Goal: Task Accomplishment & Management: Manage account settings

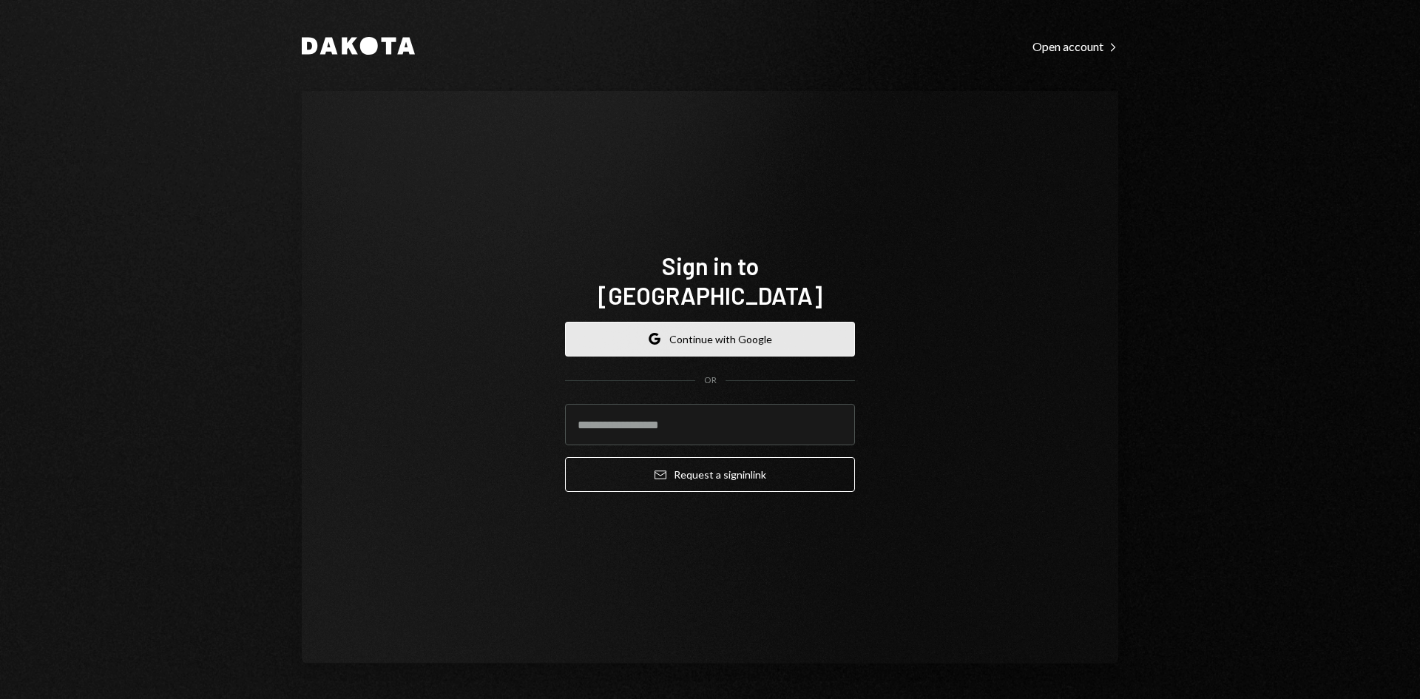
click at [770, 325] on button "Google Continue with Google" at bounding box center [710, 339] width 290 height 35
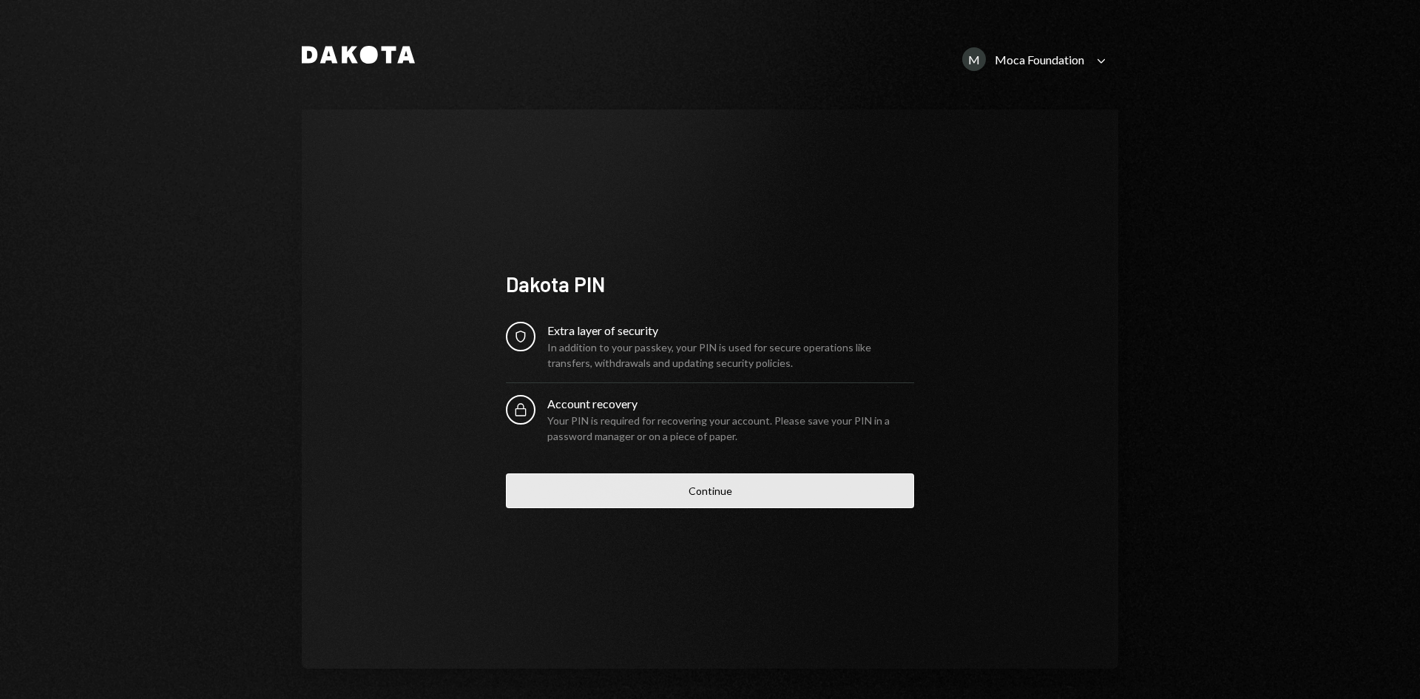
click at [650, 484] on button "Continue" at bounding box center [710, 490] width 408 height 35
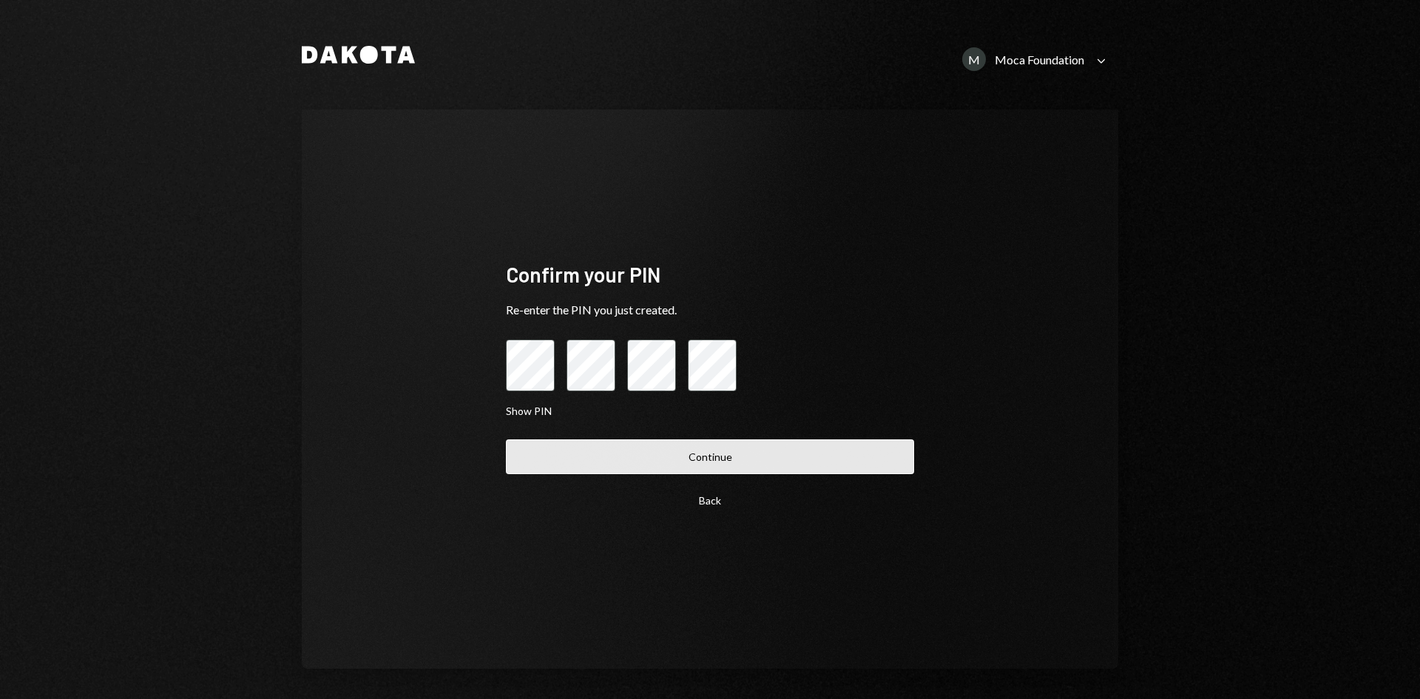
click at [686, 445] on button "Continue" at bounding box center [710, 456] width 408 height 35
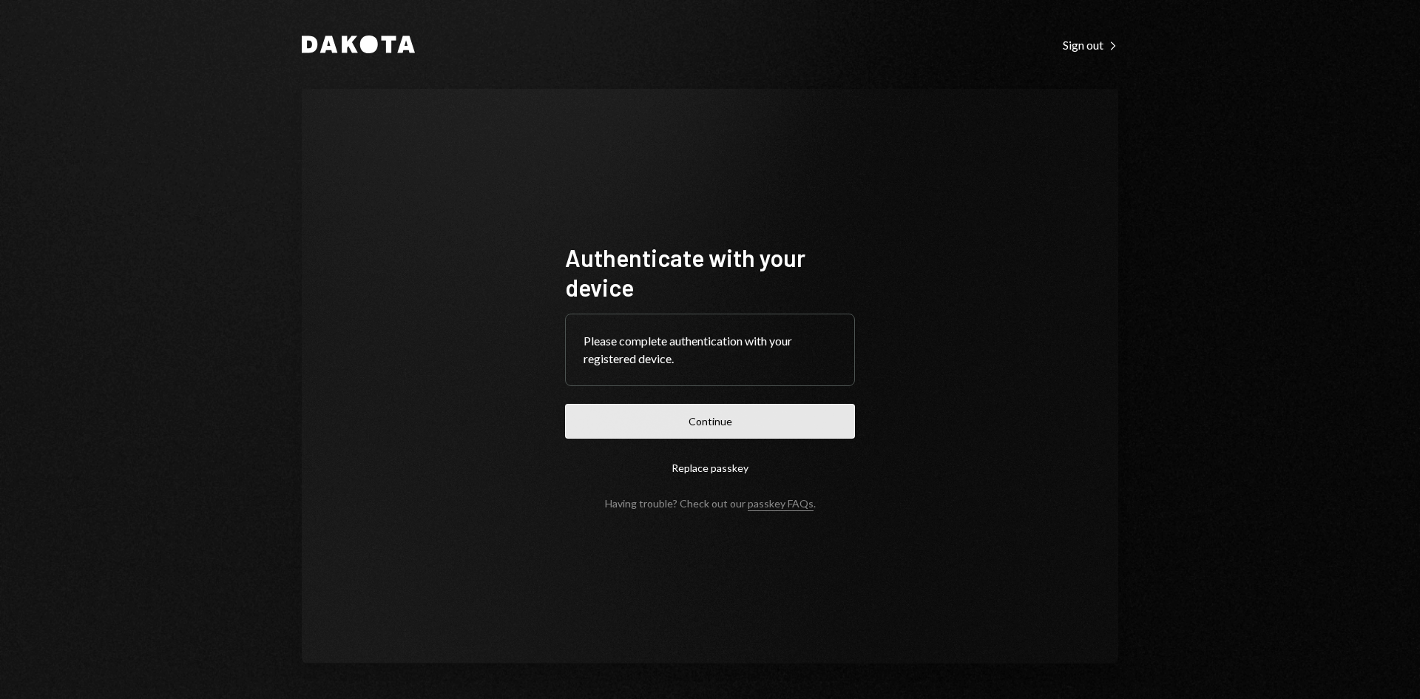
click at [693, 426] on button "Continue" at bounding box center [710, 421] width 290 height 35
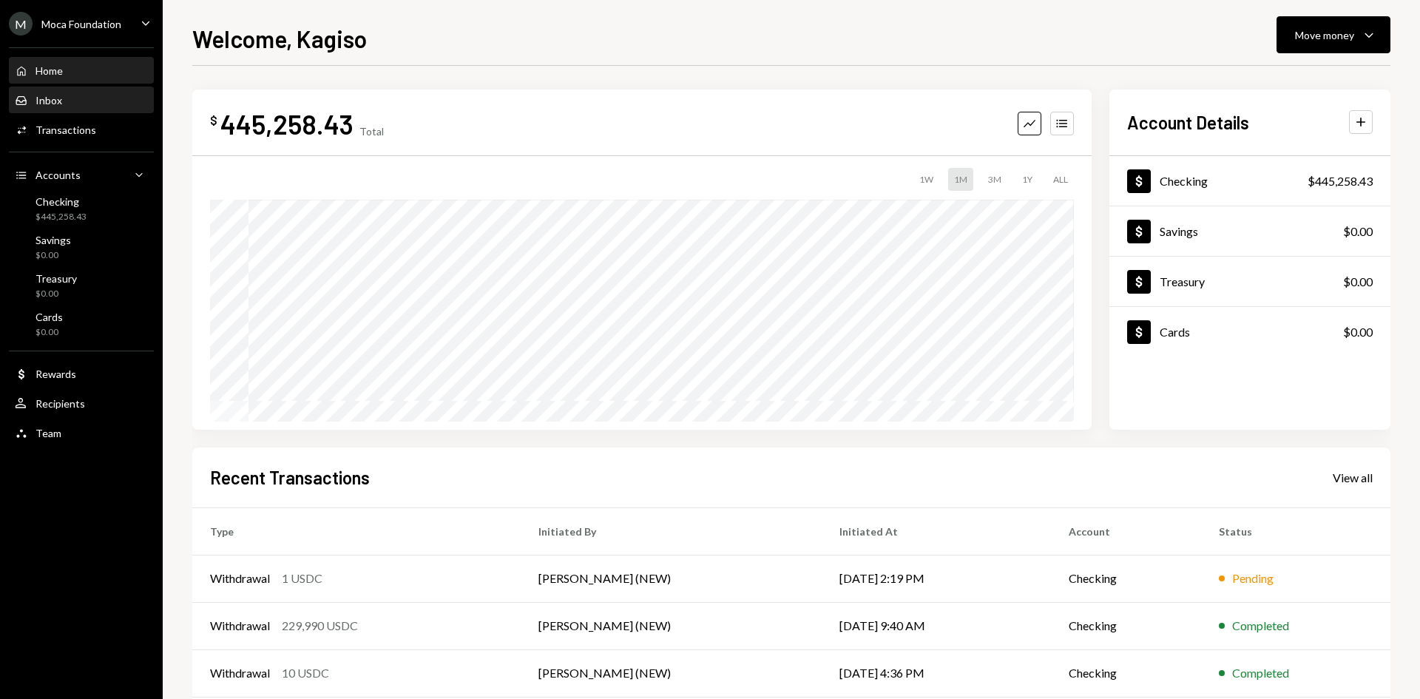
click at [75, 106] on div "Inbox Inbox" at bounding box center [81, 100] width 133 height 13
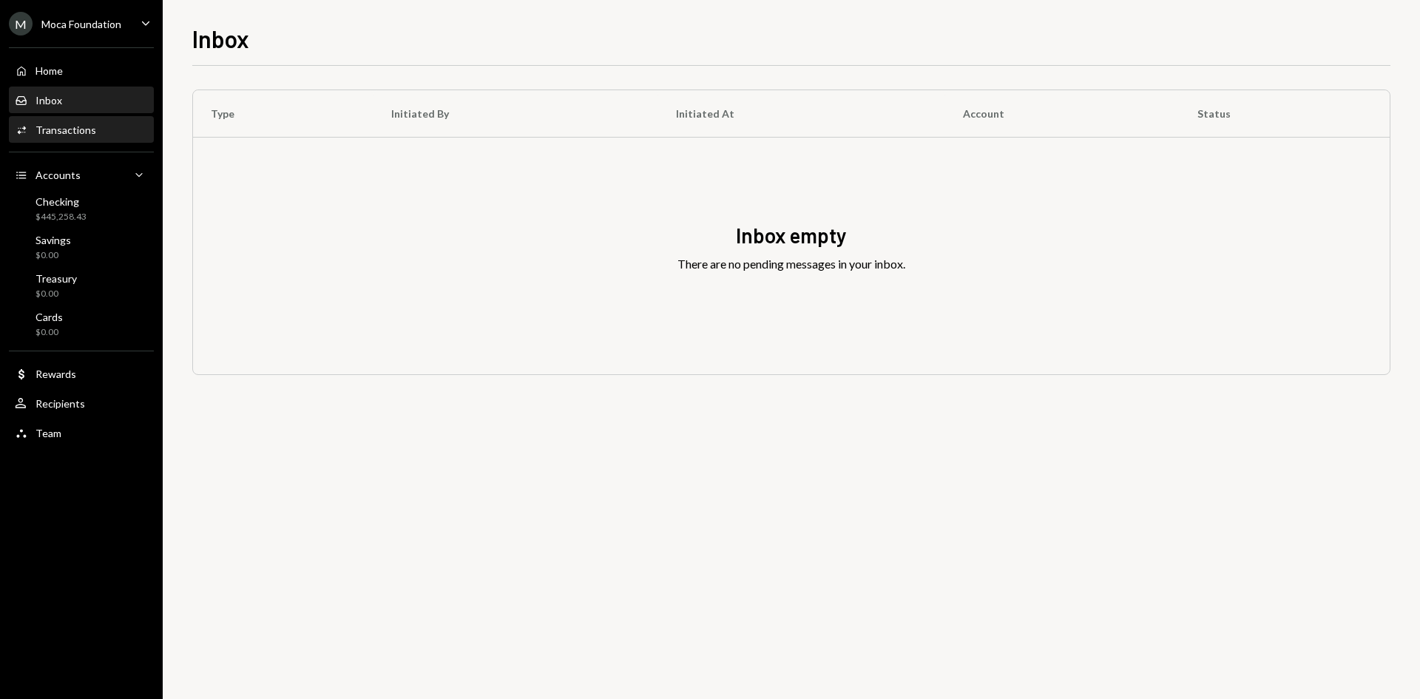
click at [86, 133] on div "Transactions" at bounding box center [66, 130] width 61 height 13
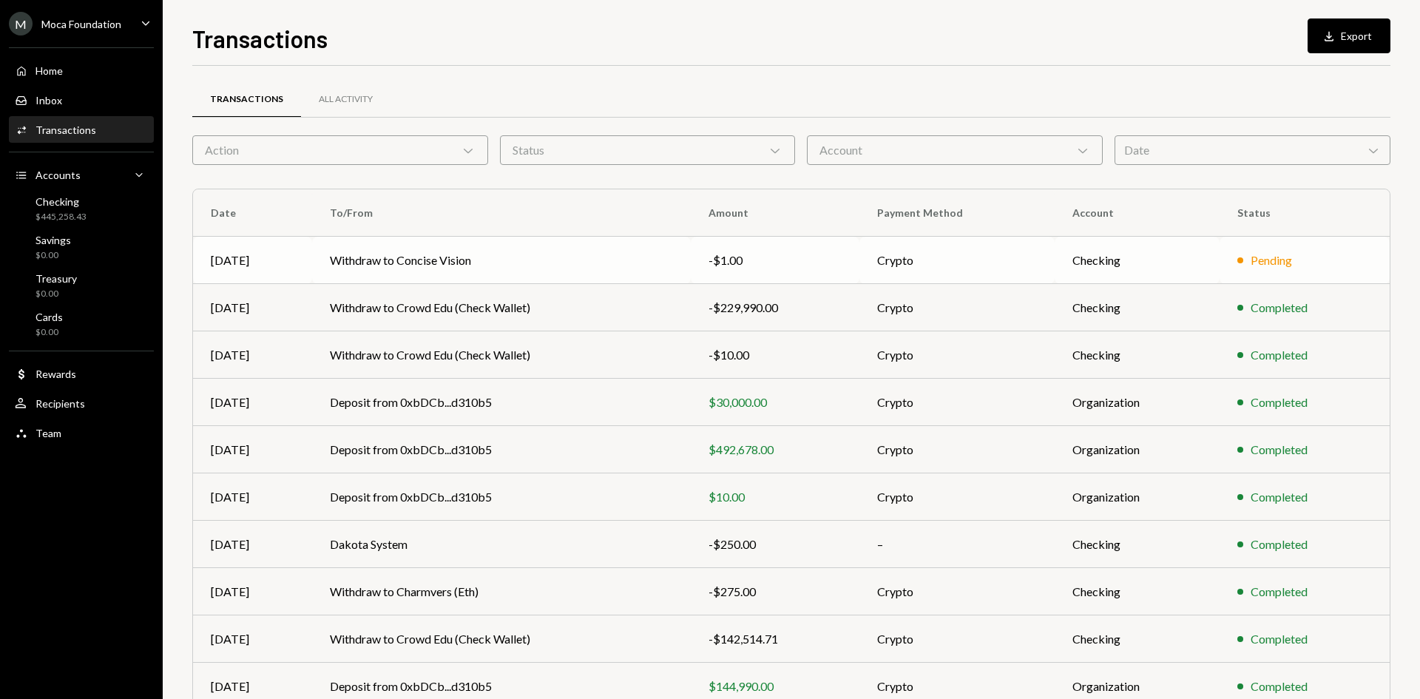
click at [604, 273] on td "Withdraw to Concise Vision" at bounding box center [501, 260] width 379 height 47
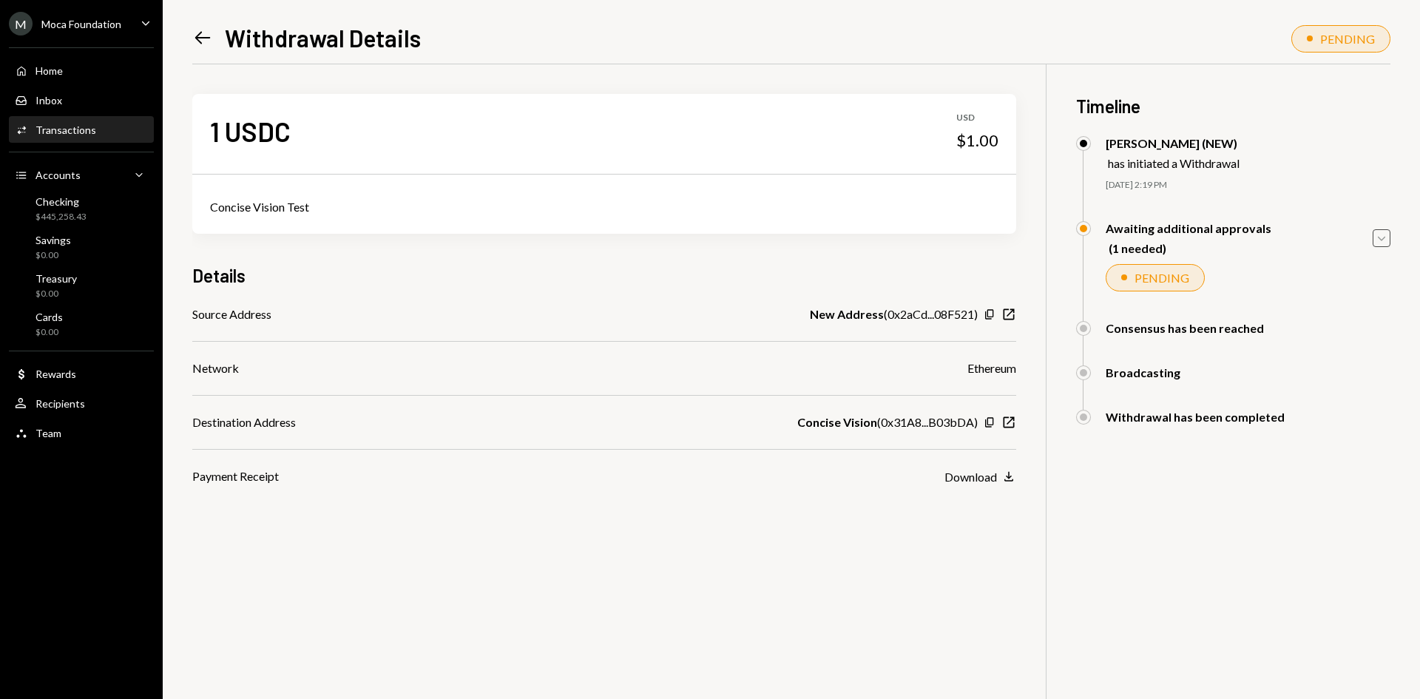
click at [1380, 231] on icon "Caret Down" at bounding box center [1382, 238] width 16 height 16
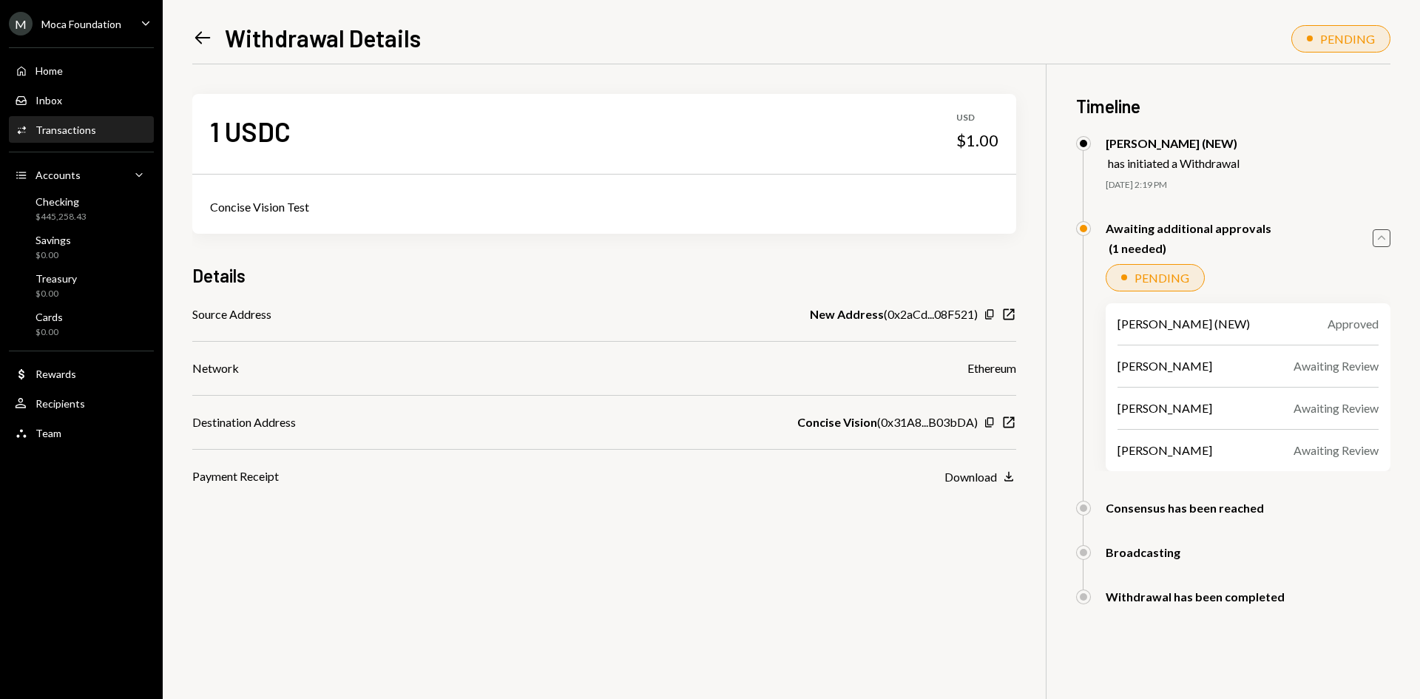
drag, startPoint x: 1257, startPoint y: 348, endPoint x: 1251, endPoint y: 422, distance: 74.2
click at [1251, 422] on div "Mike Preston (NEW) Approved Oliver Page Awaiting Review Lisbeth Gratereaux Awai…" at bounding box center [1248, 387] width 285 height 168
click at [70, 409] on div "Recipients" at bounding box center [61, 403] width 50 height 13
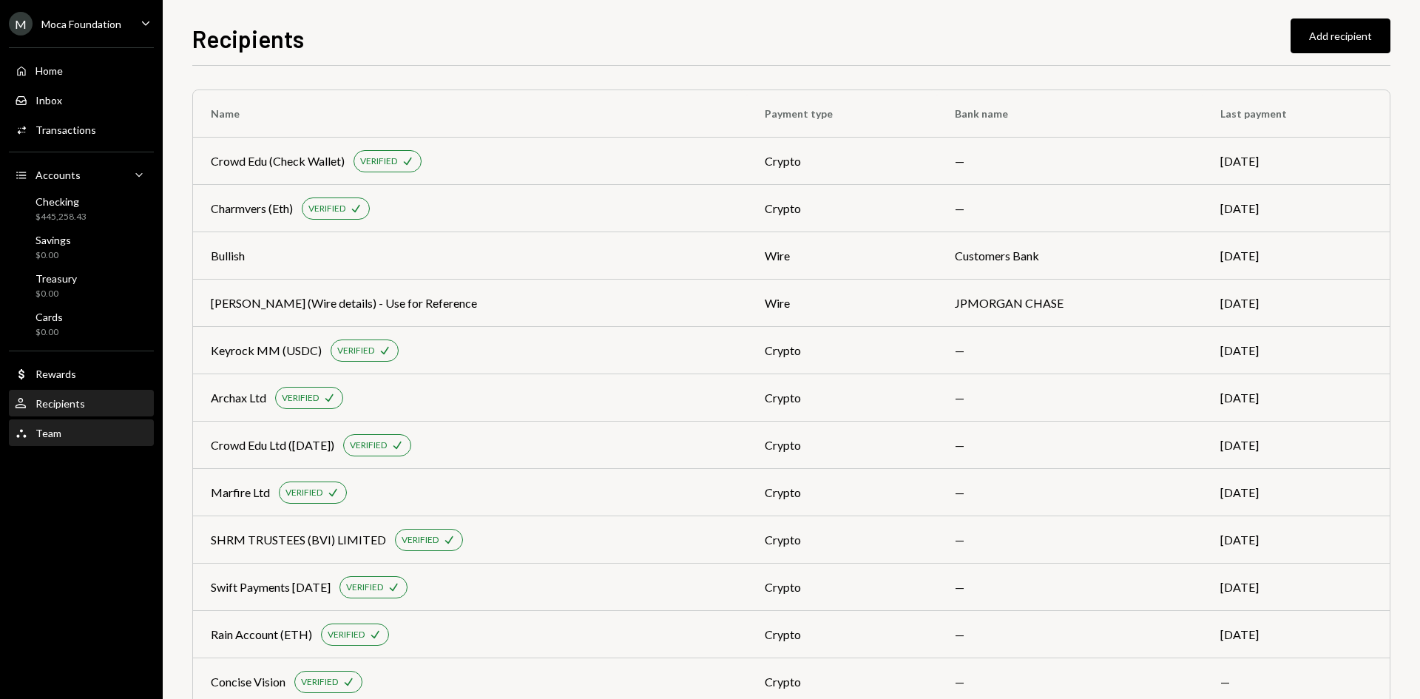
click at [57, 430] on div "Team" at bounding box center [49, 433] width 26 height 13
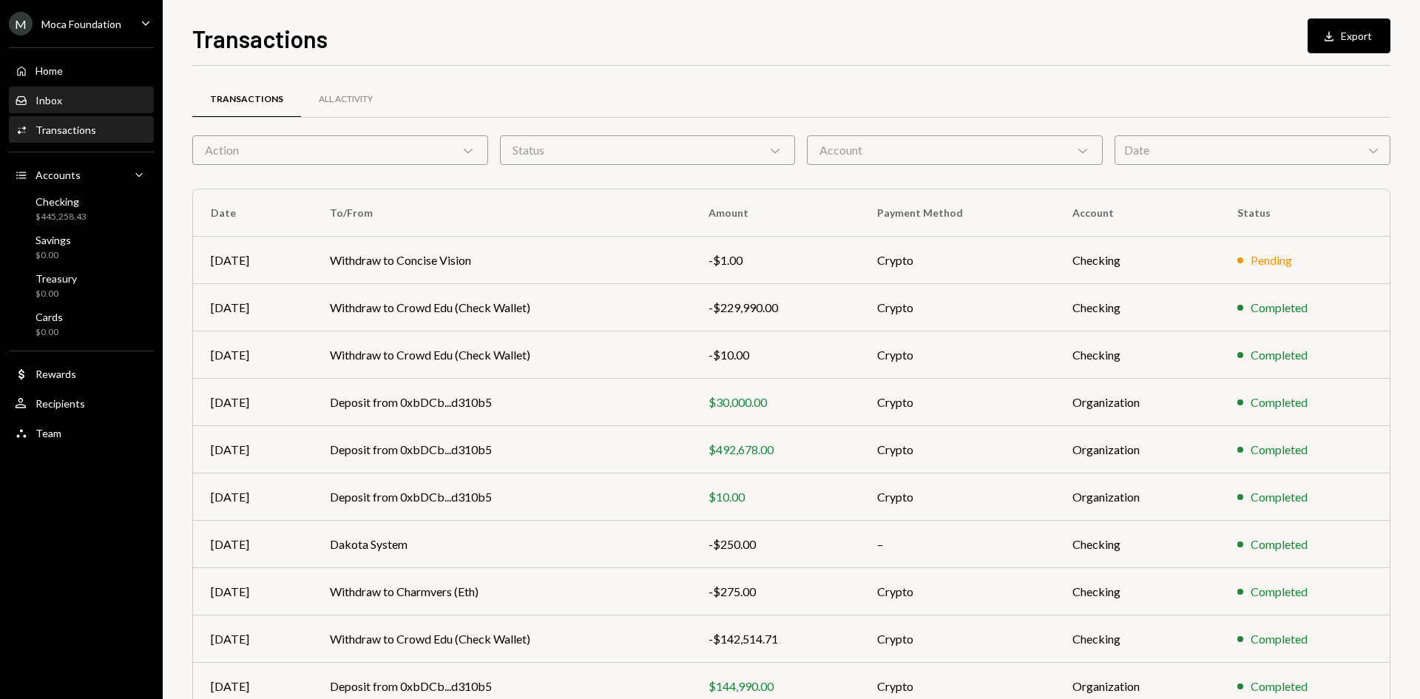
click at [76, 111] on div "Inbox Inbox" at bounding box center [81, 100] width 133 height 25
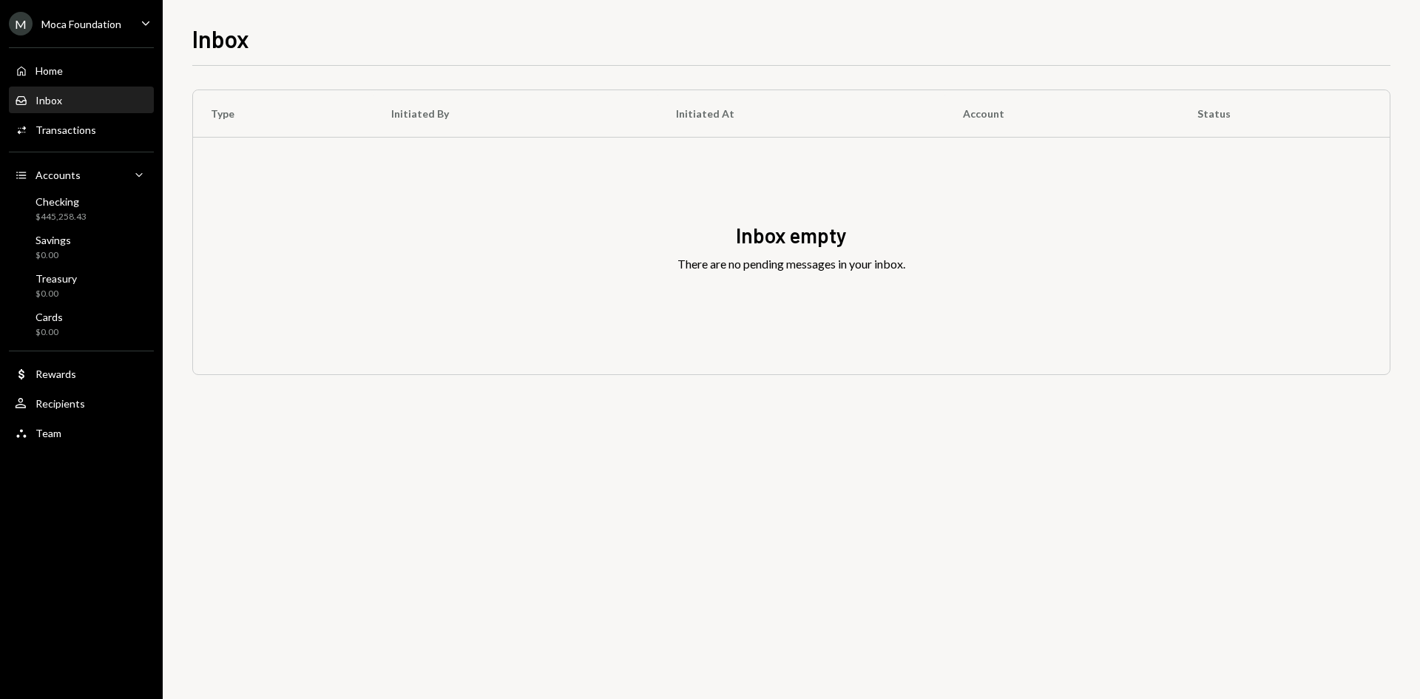
click at [434, 161] on div "Inbox empty There are no pending messages in your inbox." at bounding box center [791, 256] width 1197 height 237
click at [74, 117] on link "Activities Transactions" at bounding box center [81, 129] width 145 height 27
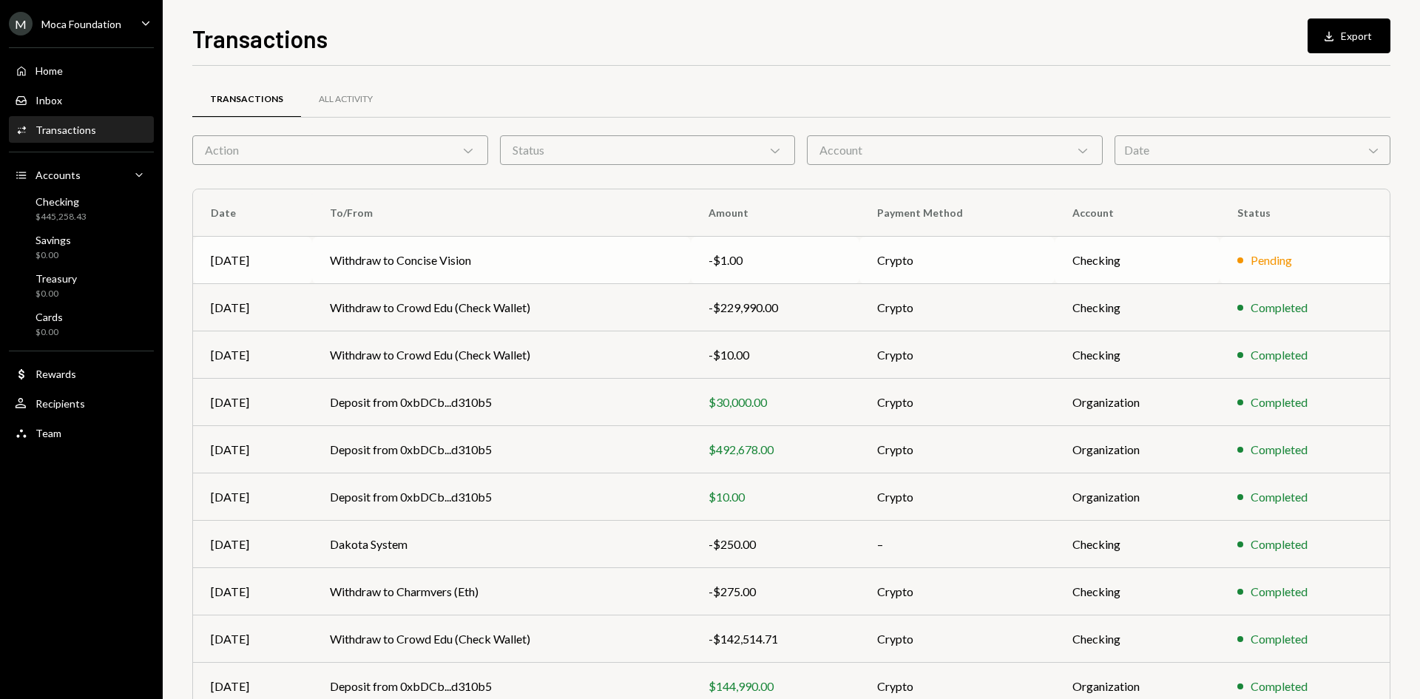
click at [732, 255] on div "-$1.00" at bounding box center [775, 260] width 133 height 18
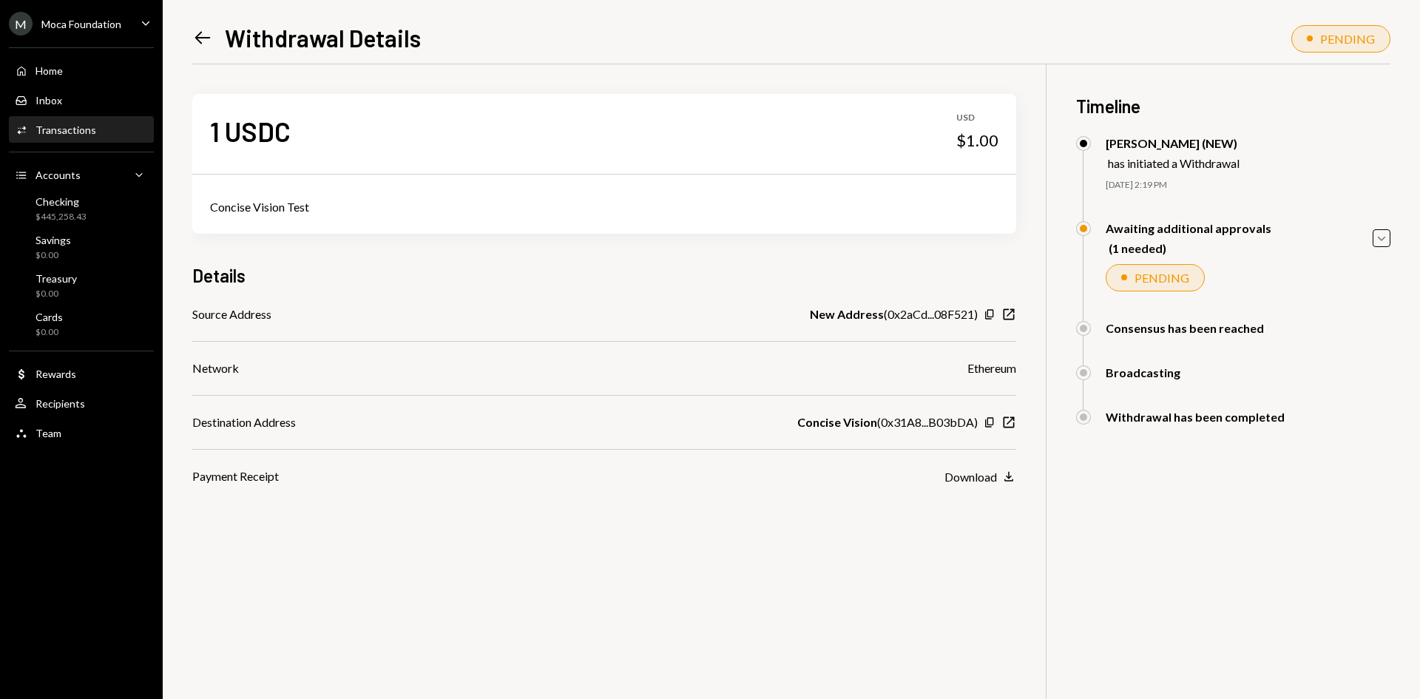
click at [1177, 278] on div "PENDING" at bounding box center [1162, 278] width 55 height 14
click at [1380, 233] on icon "Caret Down" at bounding box center [1382, 238] width 16 height 16
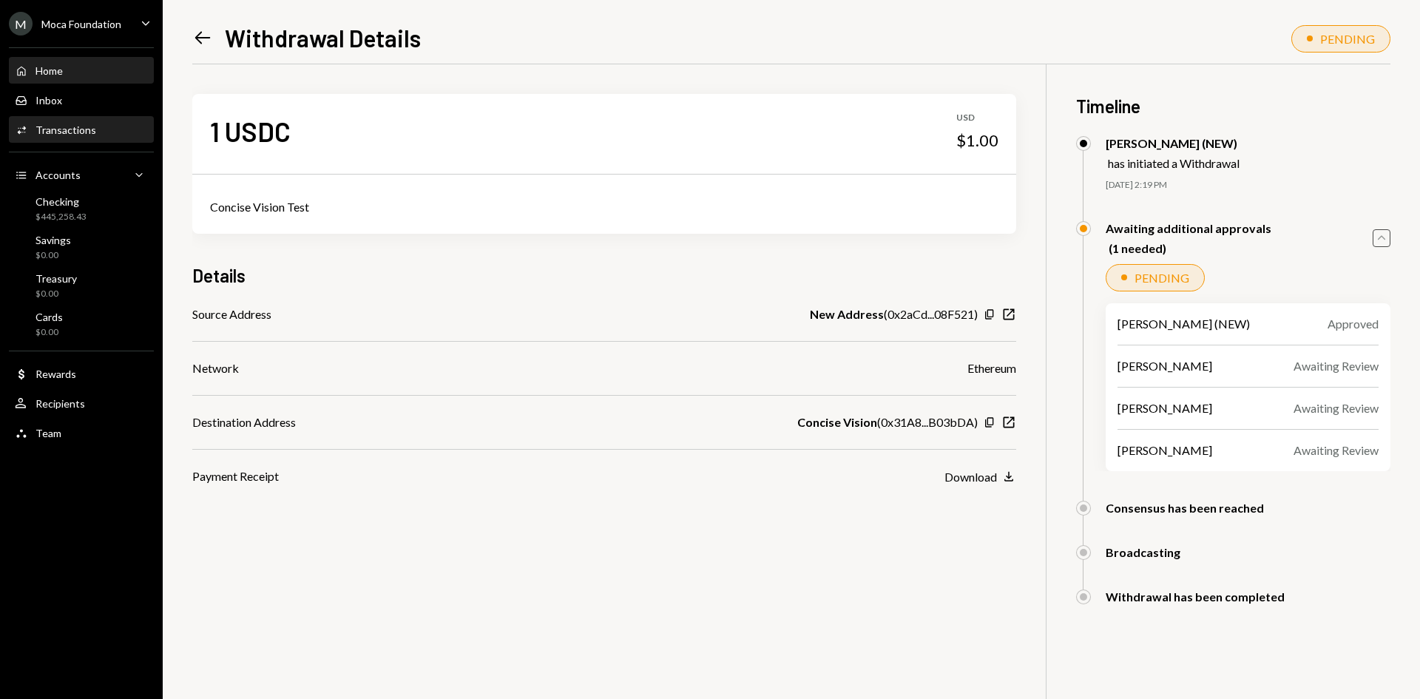
click at [49, 83] on div "Home Home" at bounding box center [81, 70] width 133 height 25
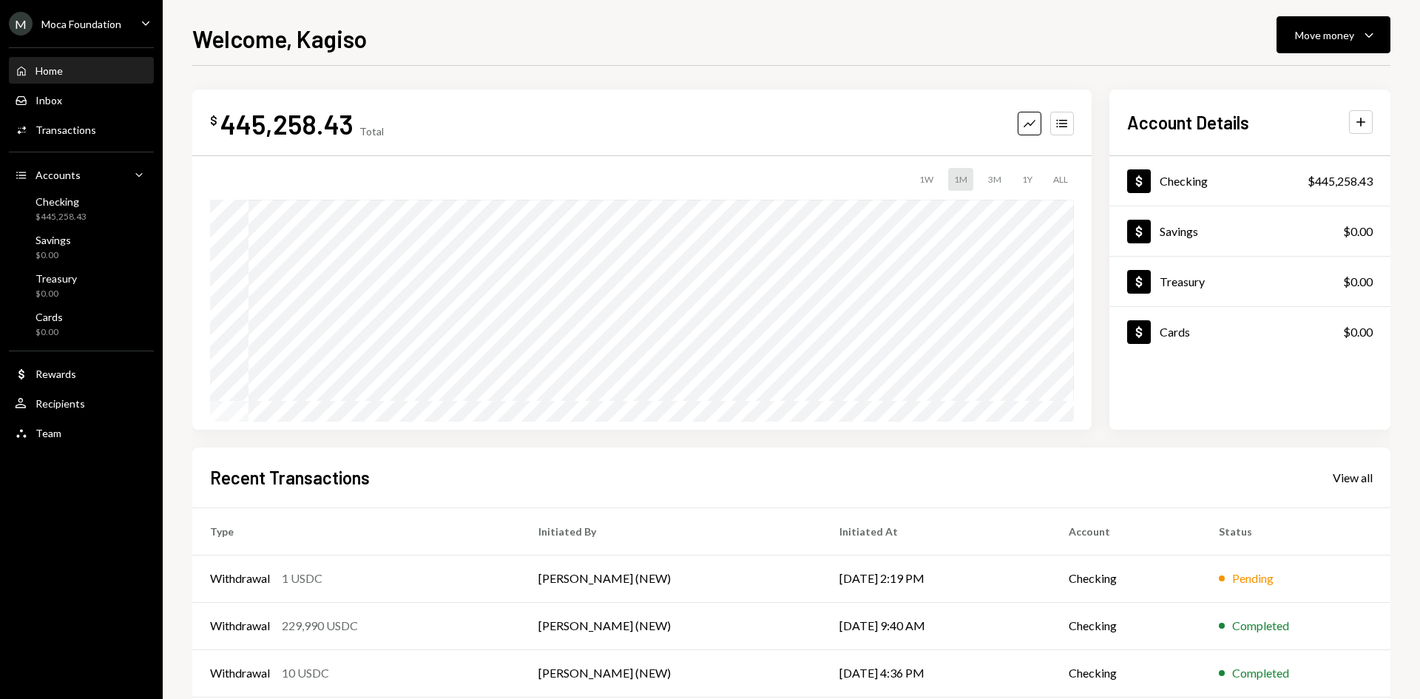
click at [110, 26] on div "Moca Foundation" at bounding box center [81, 24] width 80 height 13
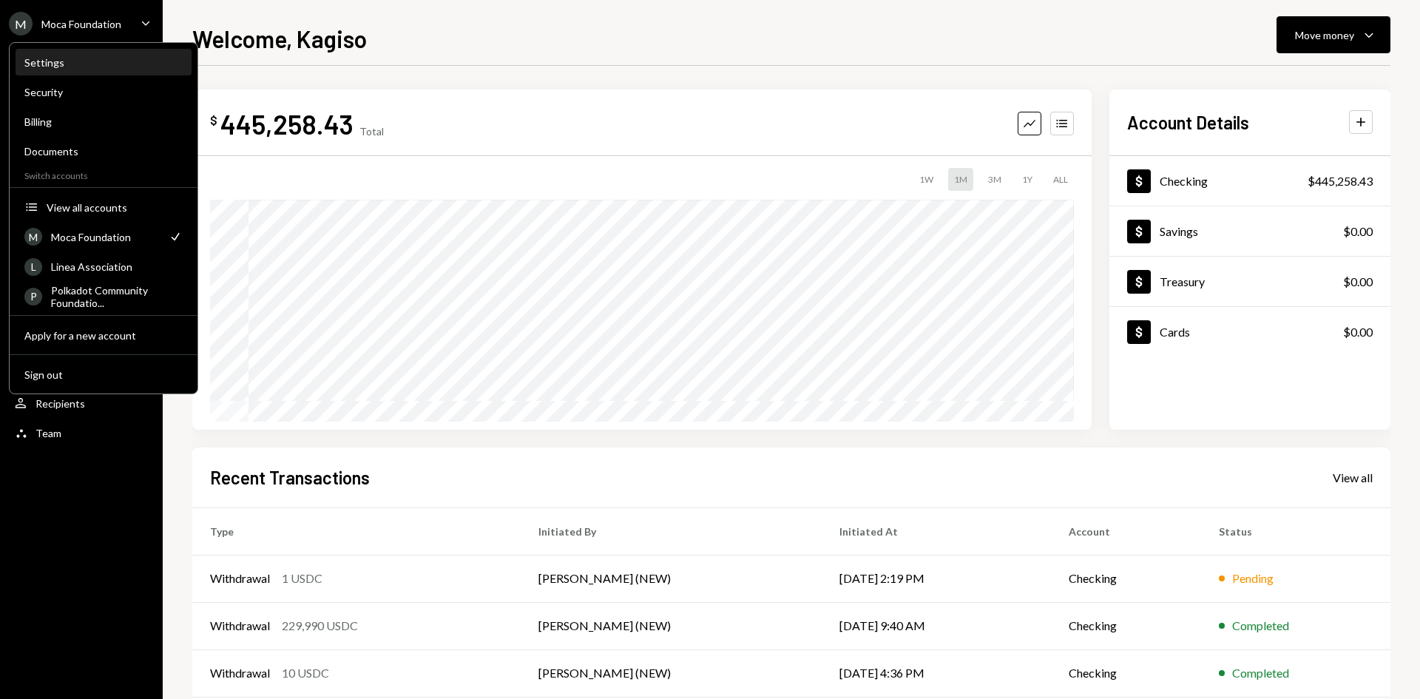
click at [79, 64] on div "Settings" at bounding box center [103, 62] width 158 height 13
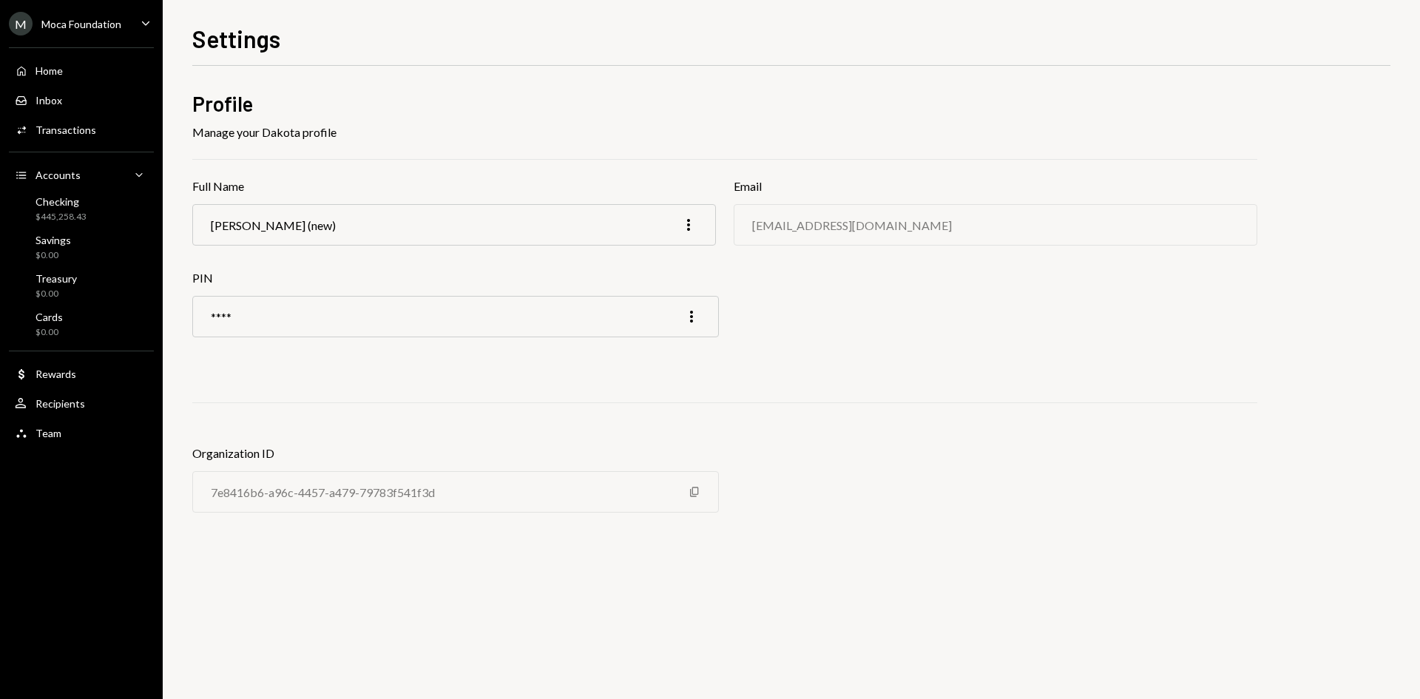
click at [126, 24] on div "M Moca Foundation Caret Down" at bounding box center [81, 24] width 163 height 24
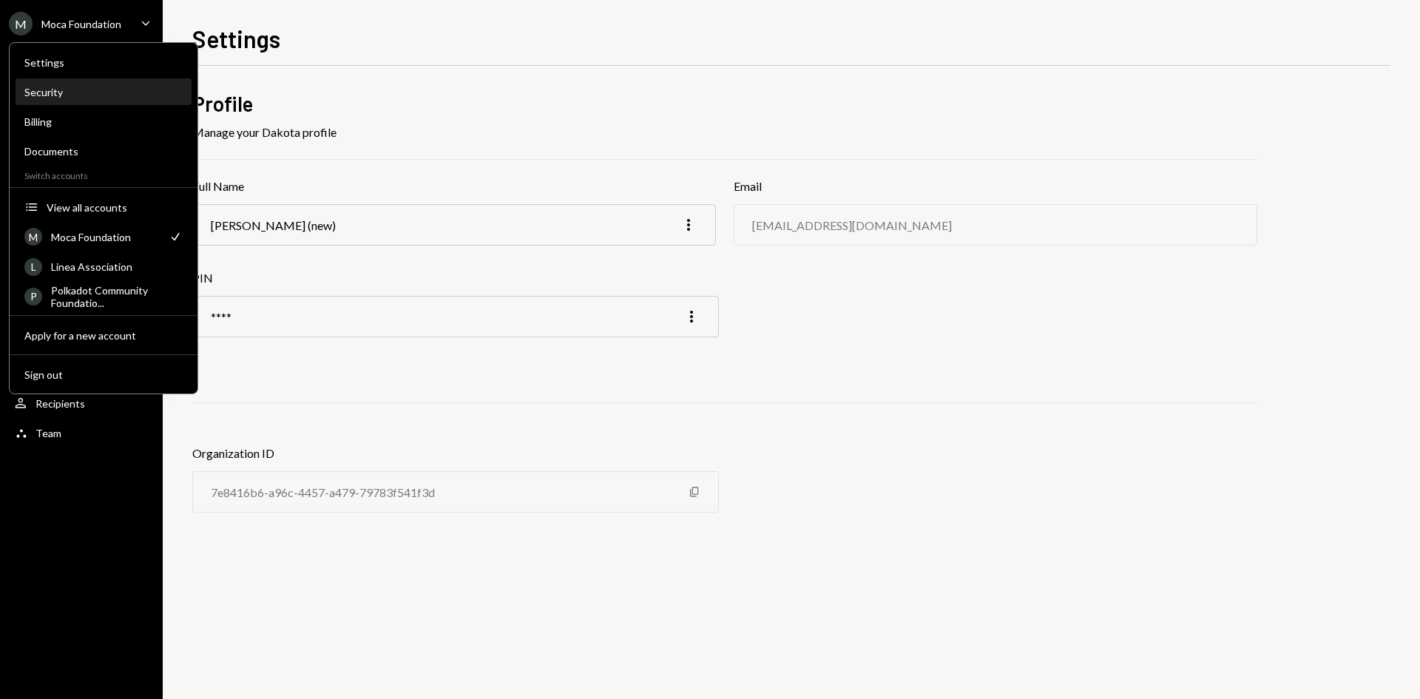
click at [75, 87] on div "Security" at bounding box center [103, 92] width 158 height 13
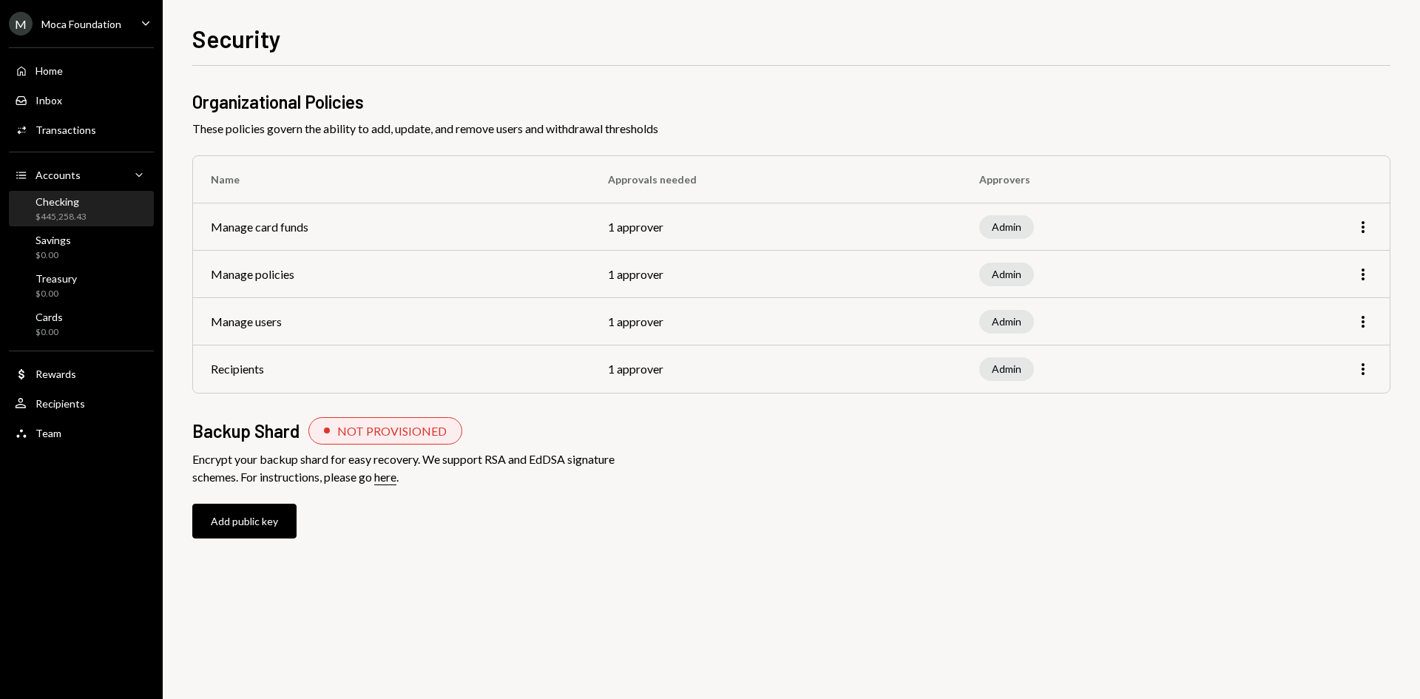
click at [87, 195] on div "Checking $445,258.43" at bounding box center [81, 209] width 133 height 28
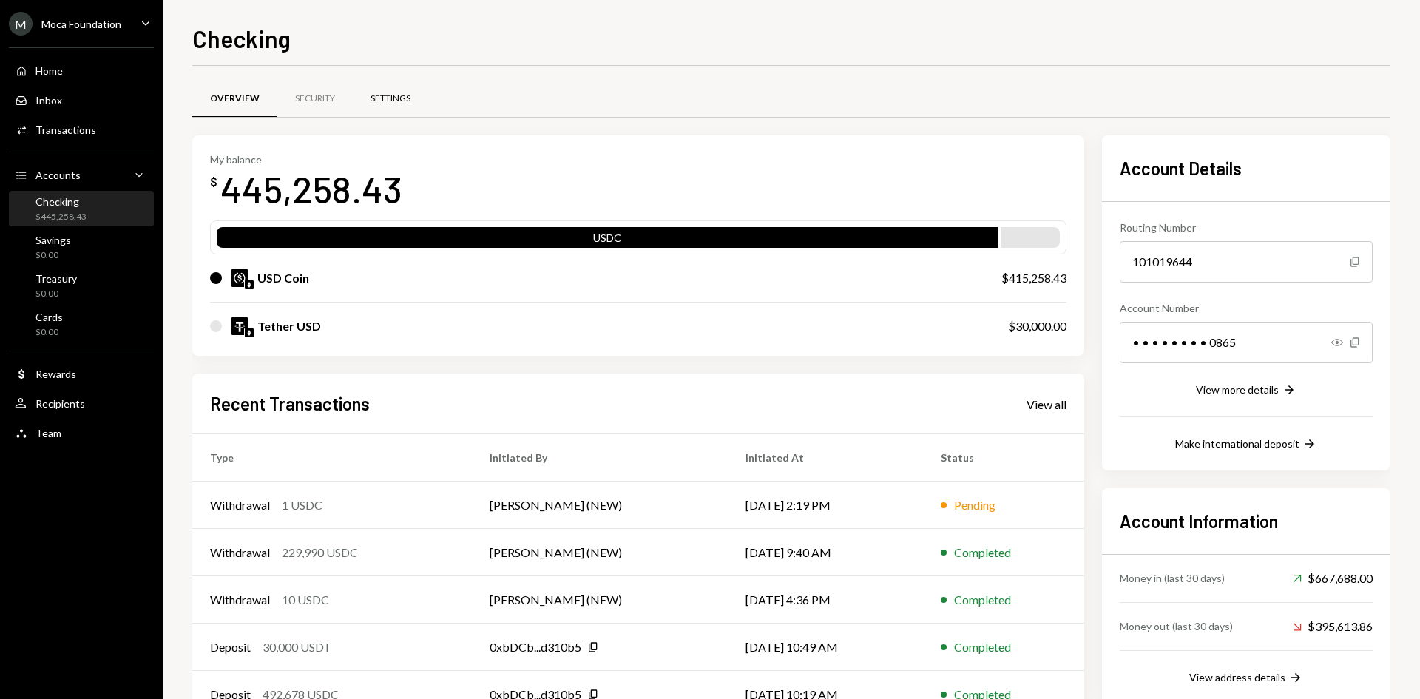
click at [375, 101] on div "Settings" at bounding box center [391, 98] width 40 height 13
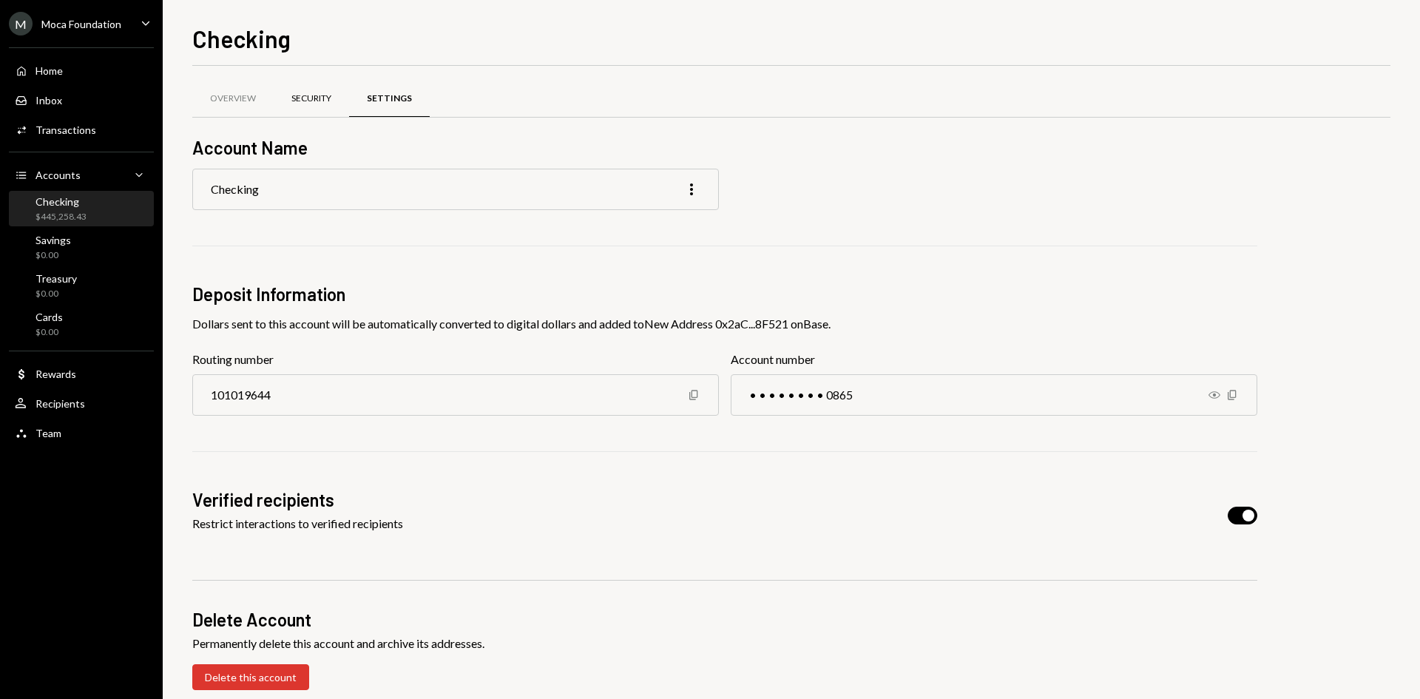
click at [323, 99] on div "Security" at bounding box center [311, 98] width 40 height 13
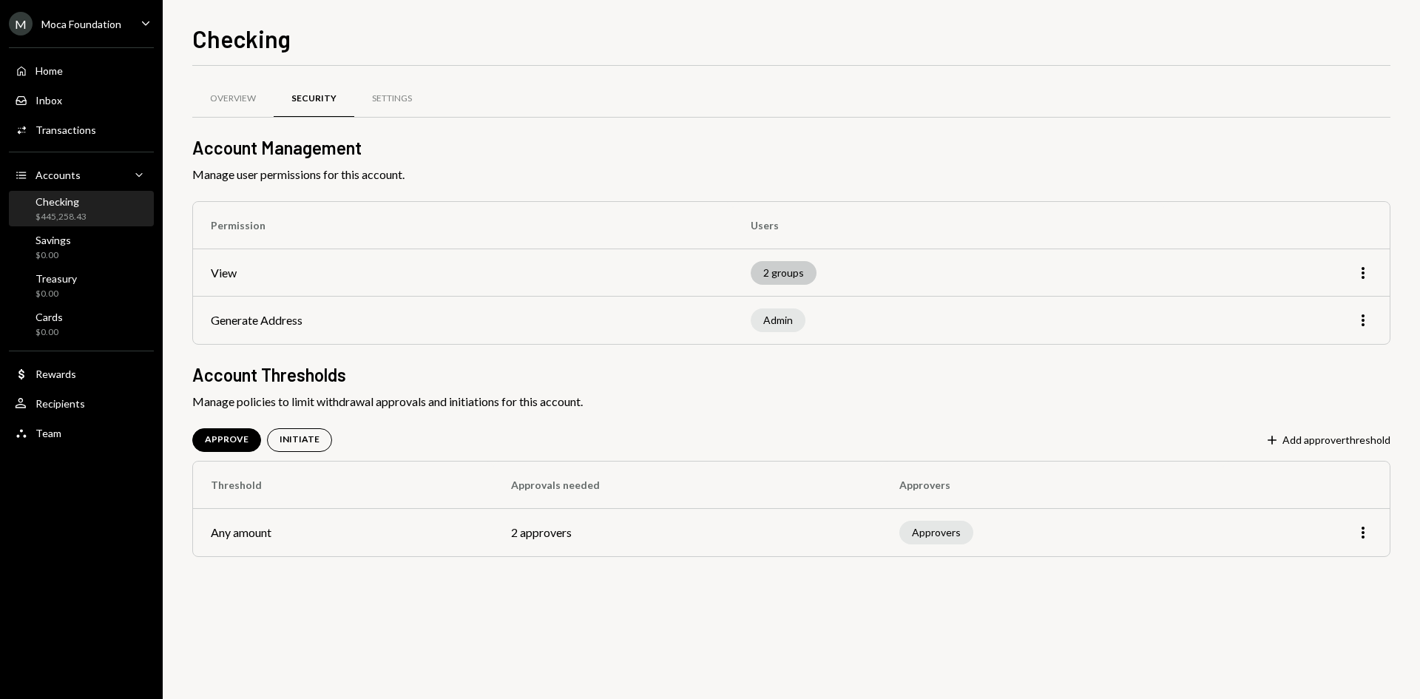
click at [780, 271] on div "2 groups" at bounding box center [784, 273] width 66 height 24
click at [1370, 266] on icon "More" at bounding box center [1363, 273] width 18 height 18
click at [1335, 303] on div "Edit" at bounding box center [1329, 304] width 74 height 26
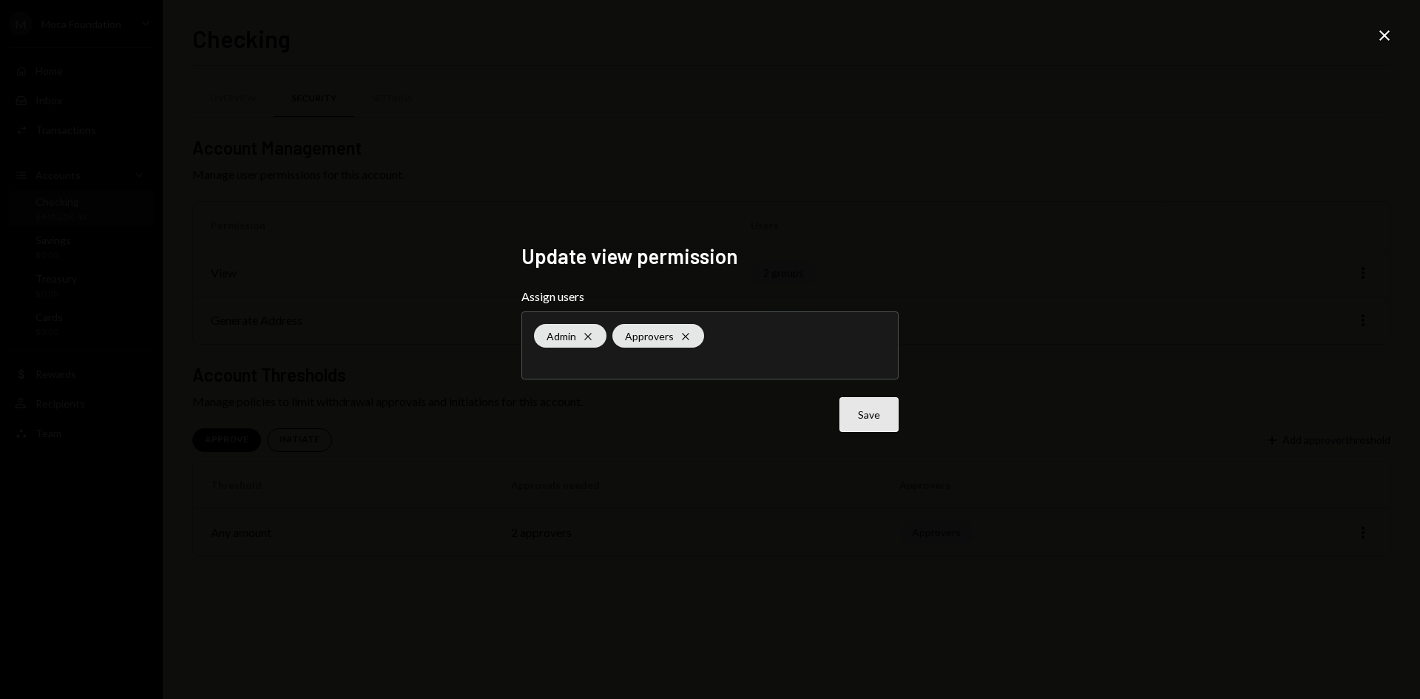
drag, startPoint x: 876, startPoint y: 411, endPoint x: 865, endPoint y: 415, distance: 11.3
click at [865, 415] on button "Save" at bounding box center [869, 414] width 59 height 35
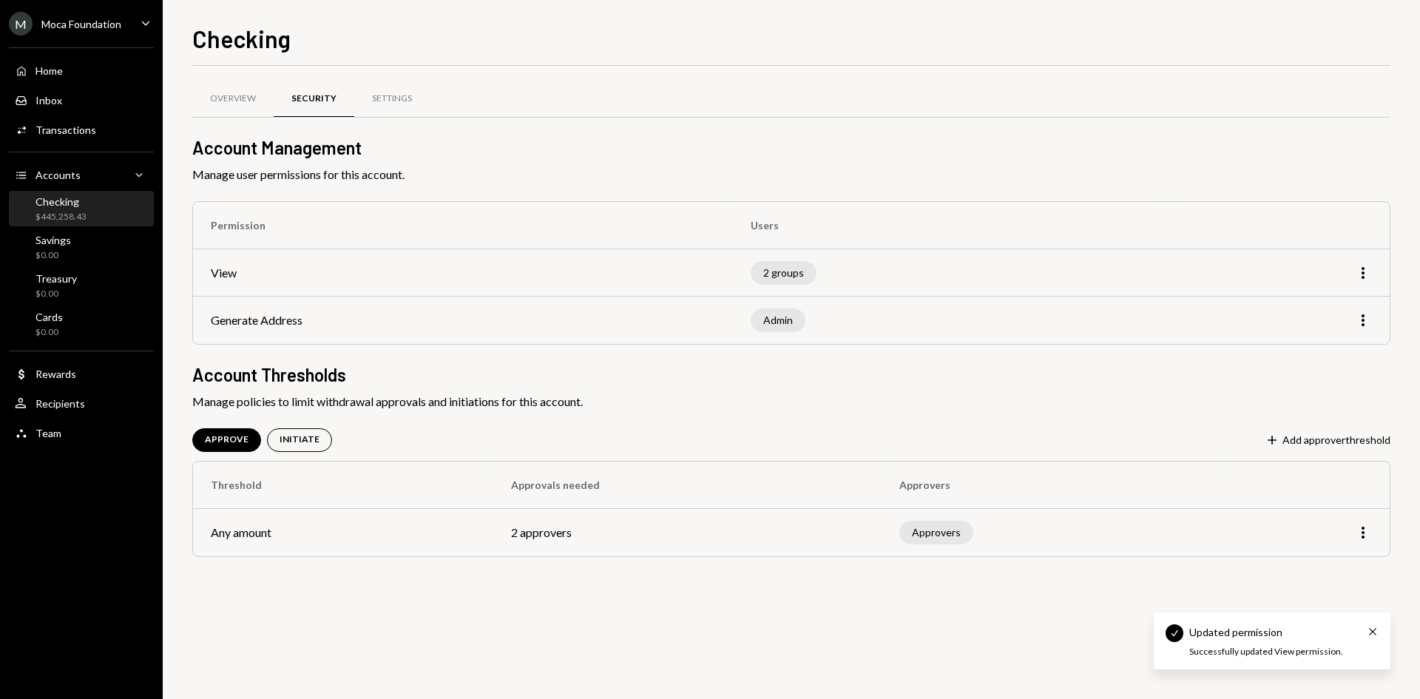
click at [865, 415] on div "Overview Security Settings Account Management Manage user permissions for this …" at bounding box center [791, 338] width 1198 height 497
click at [1366, 533] on icon "More" at bounding box center [1363, 533] width 18 height 18
click at [1315, 558] on div "Edit" at bounding box center [1329, 564] width 74 height 26
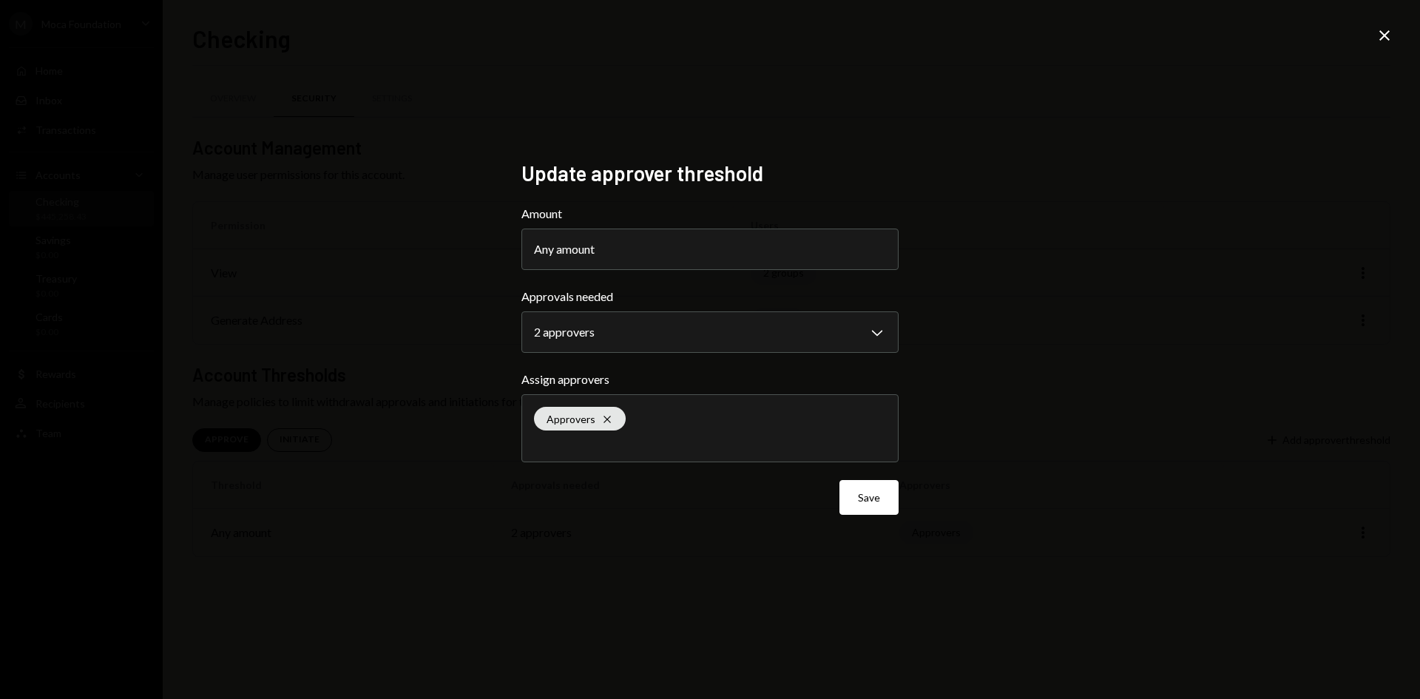
click at [1381, 32] on icon at bounding box center [1385, 35] width 10 height 10
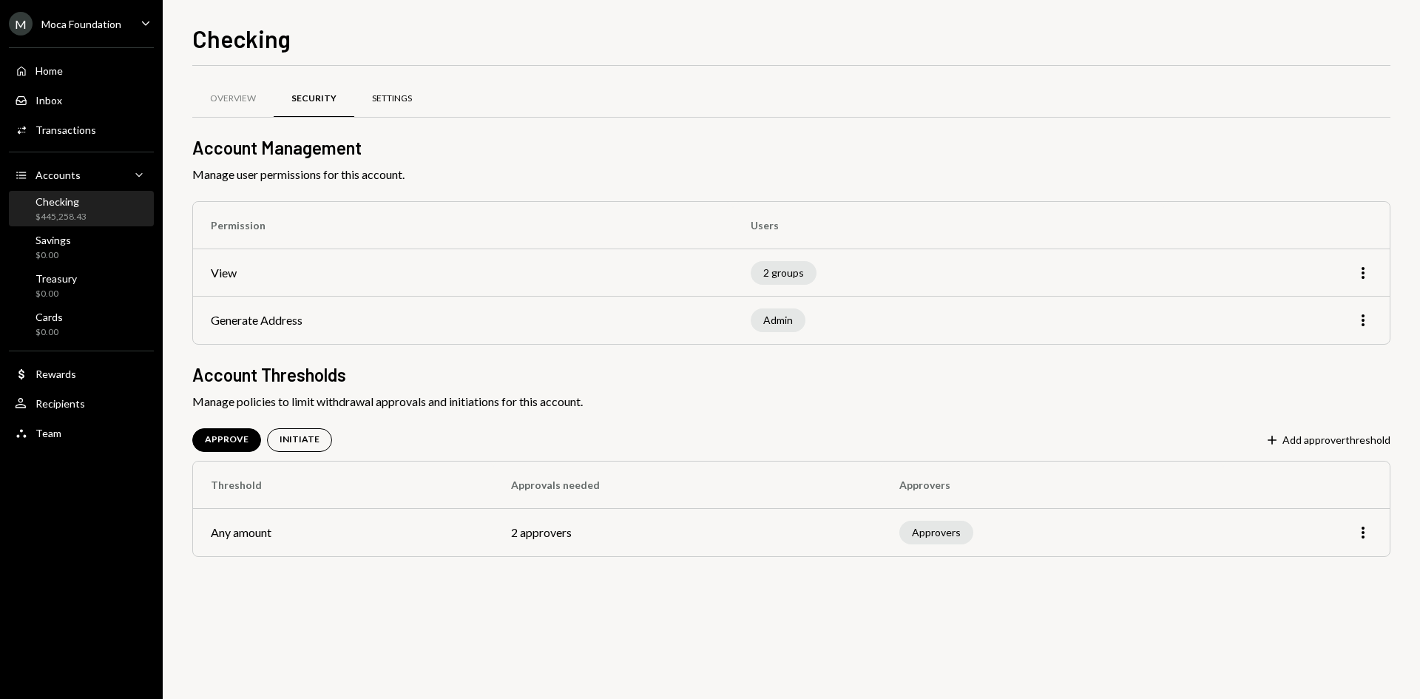
click at [394, 95] on div "Settings" at bounding box center [392, 98] width 40 height 13
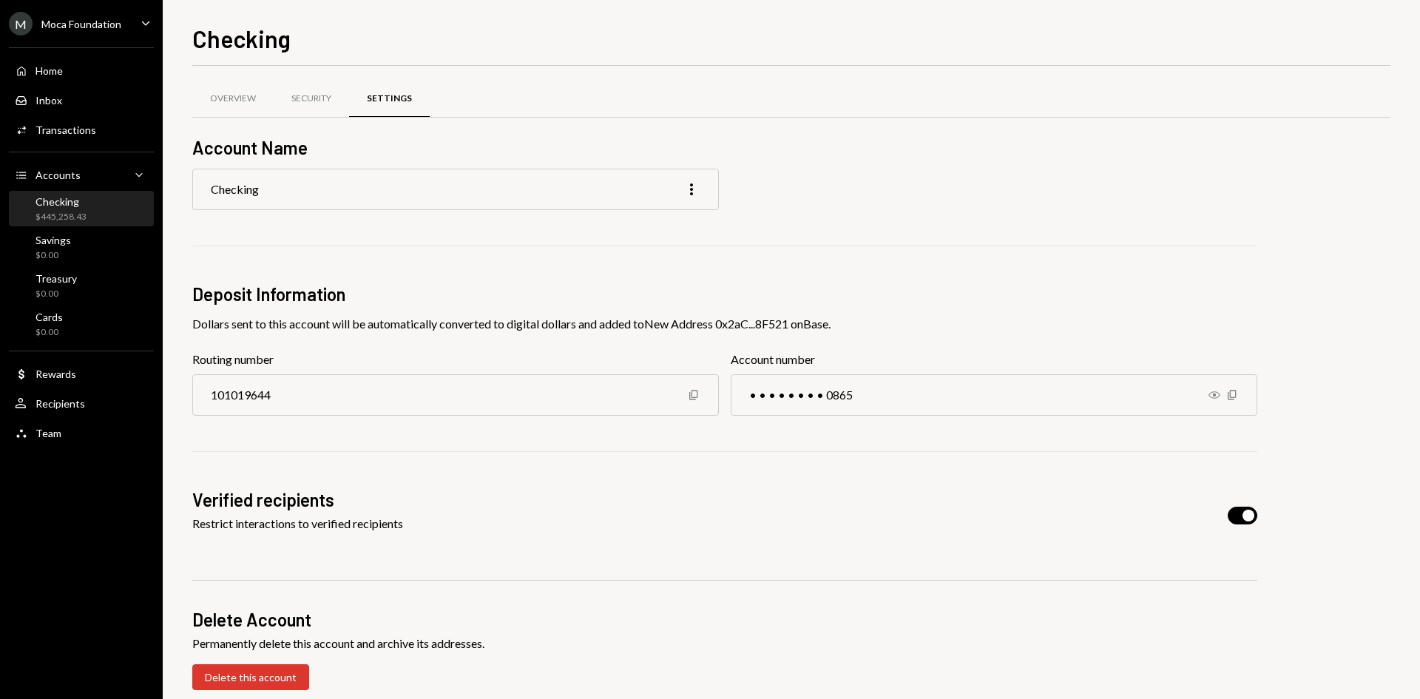
click at [92, 28] on div "Moca Foundation" at bounding box center [81, 24] width 80 height 13
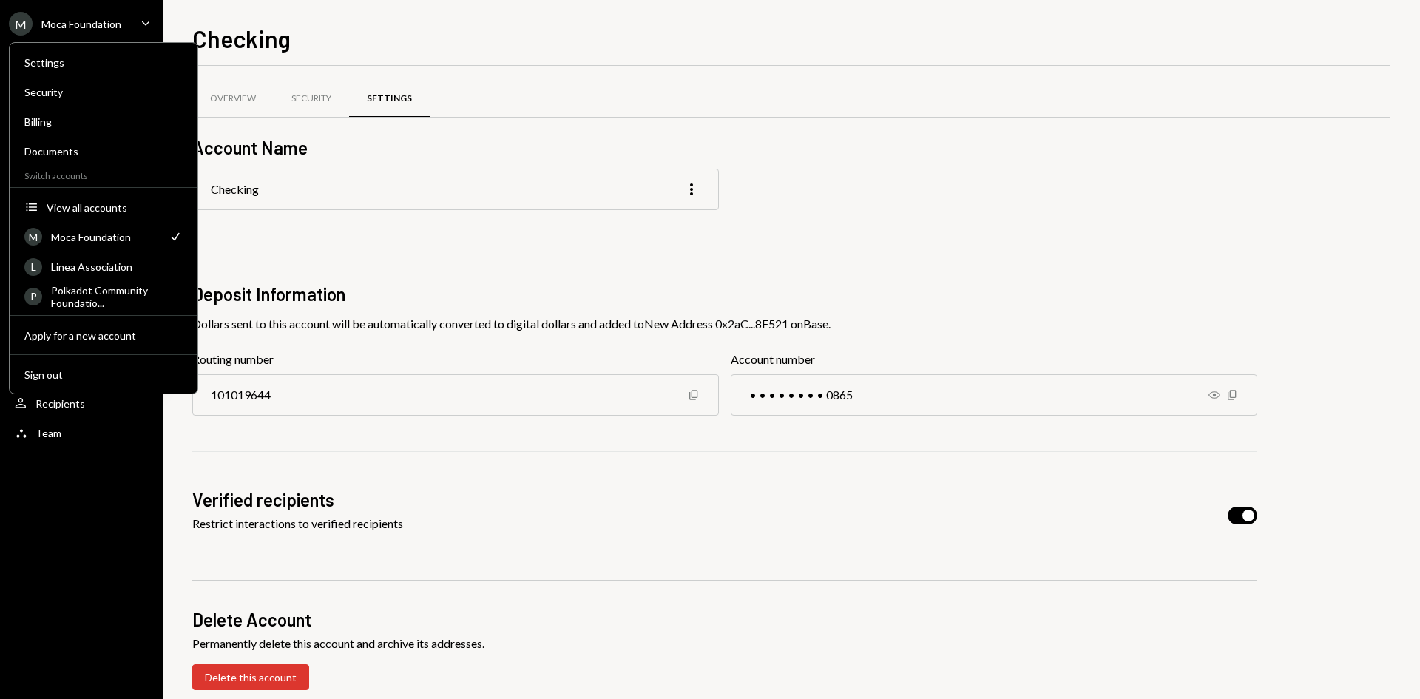
click at [343, 135] on h2 "Account Name" at bounding box center [724, 147] width 1065 height 24
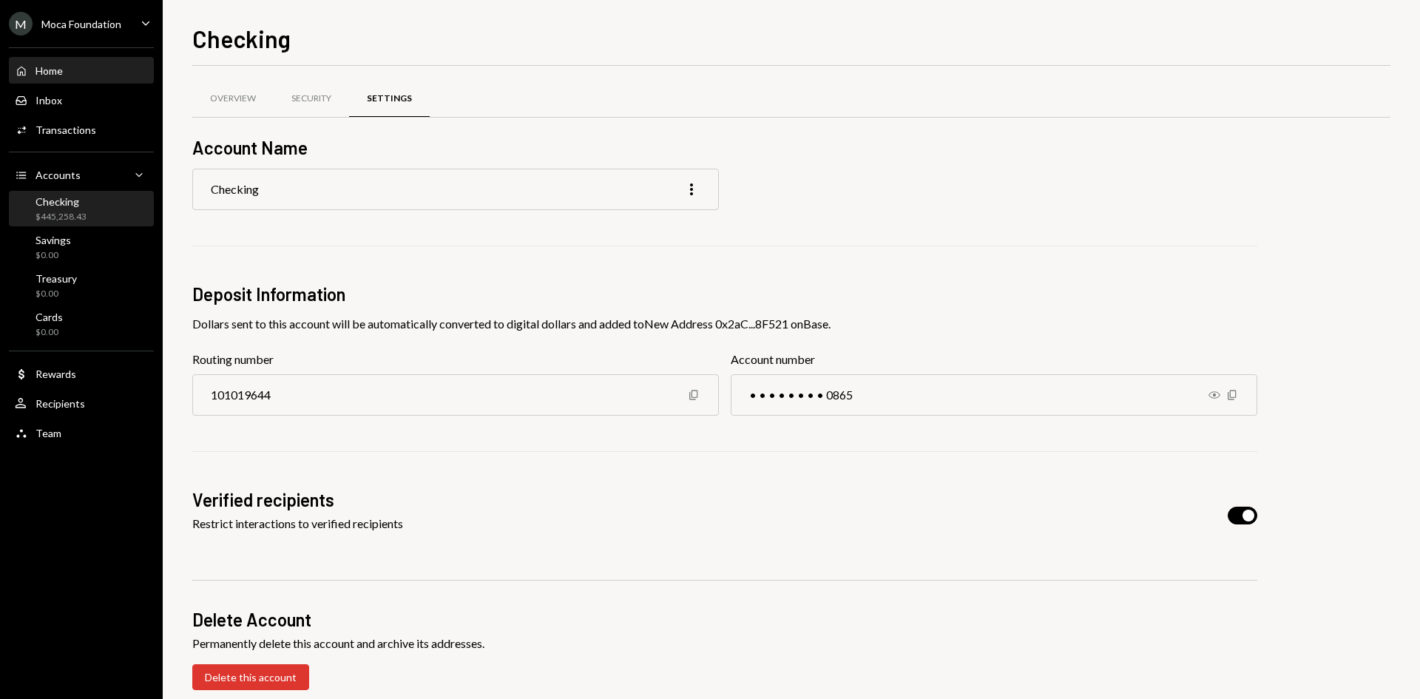
click at [68, 73] on div "Home Home" at bounding box center [81, 70] width 133 height 13
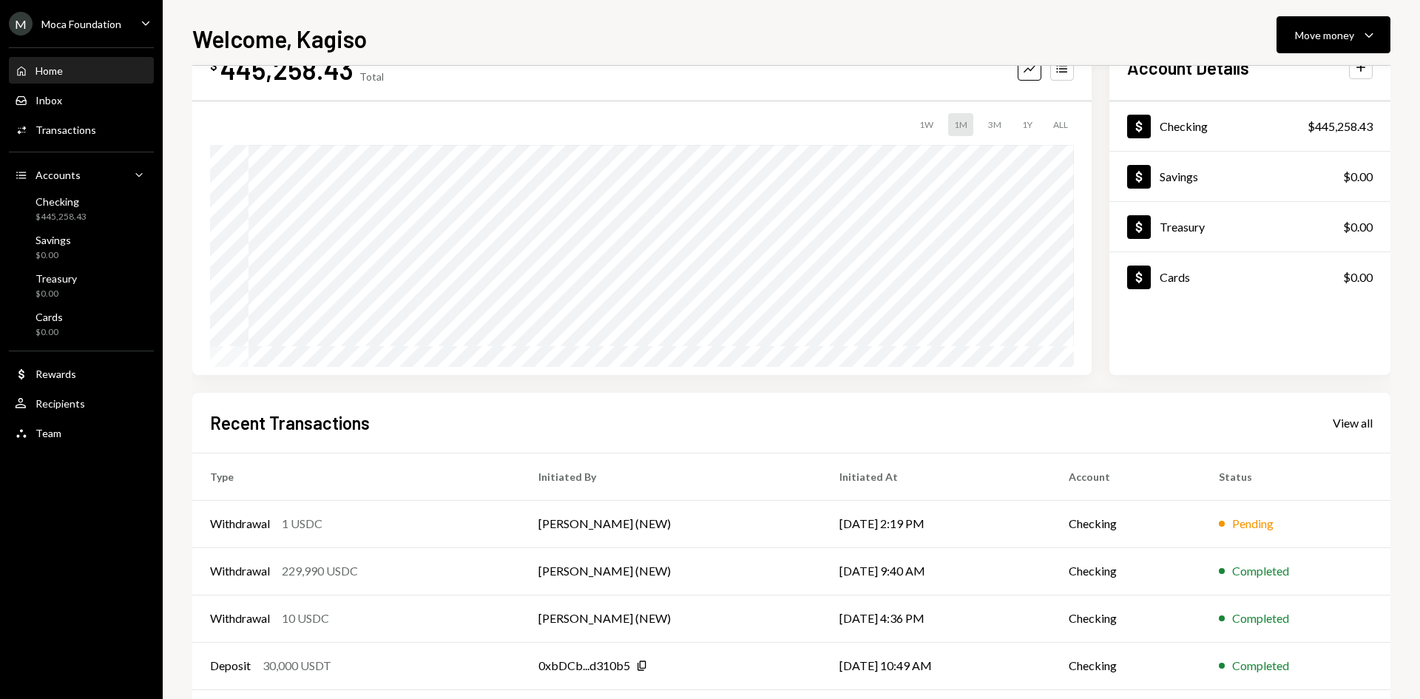
scroll to position [122, 0]
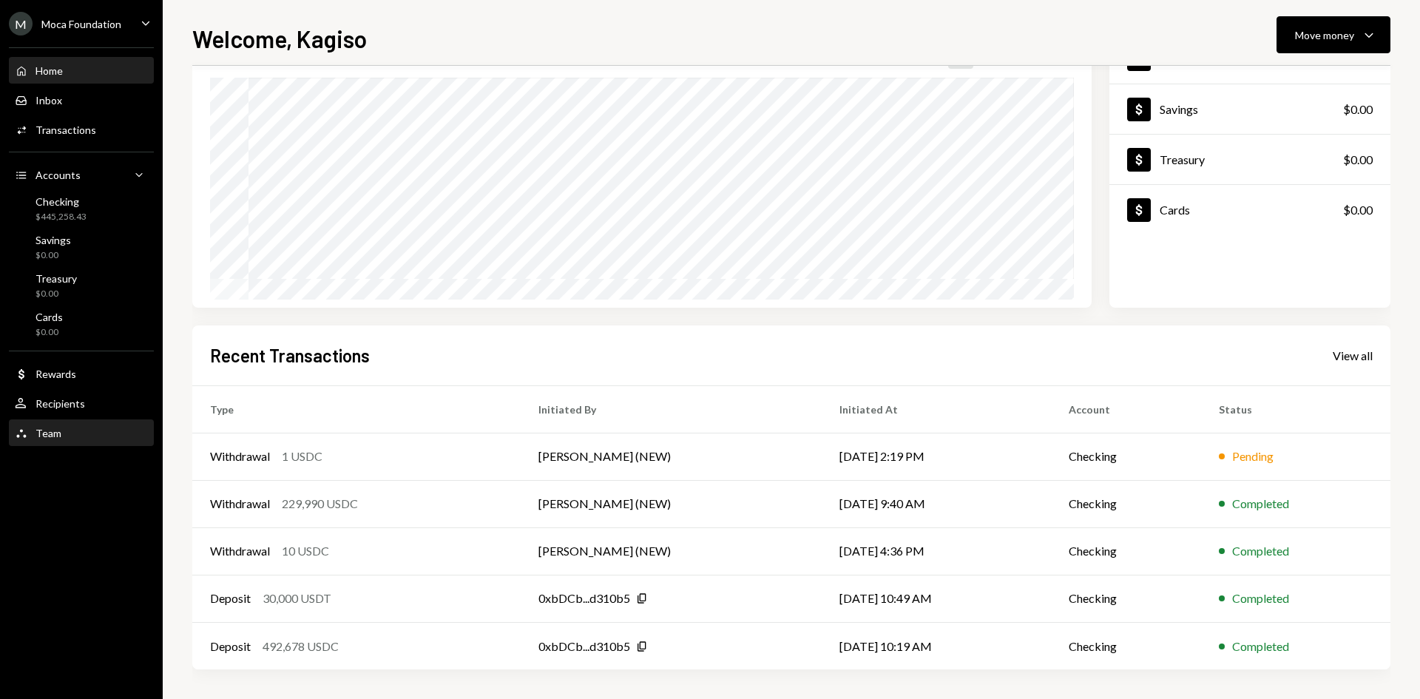
click at [74, 434] on div "Team Team" at bounding box center [81, 433] width 133 height 13
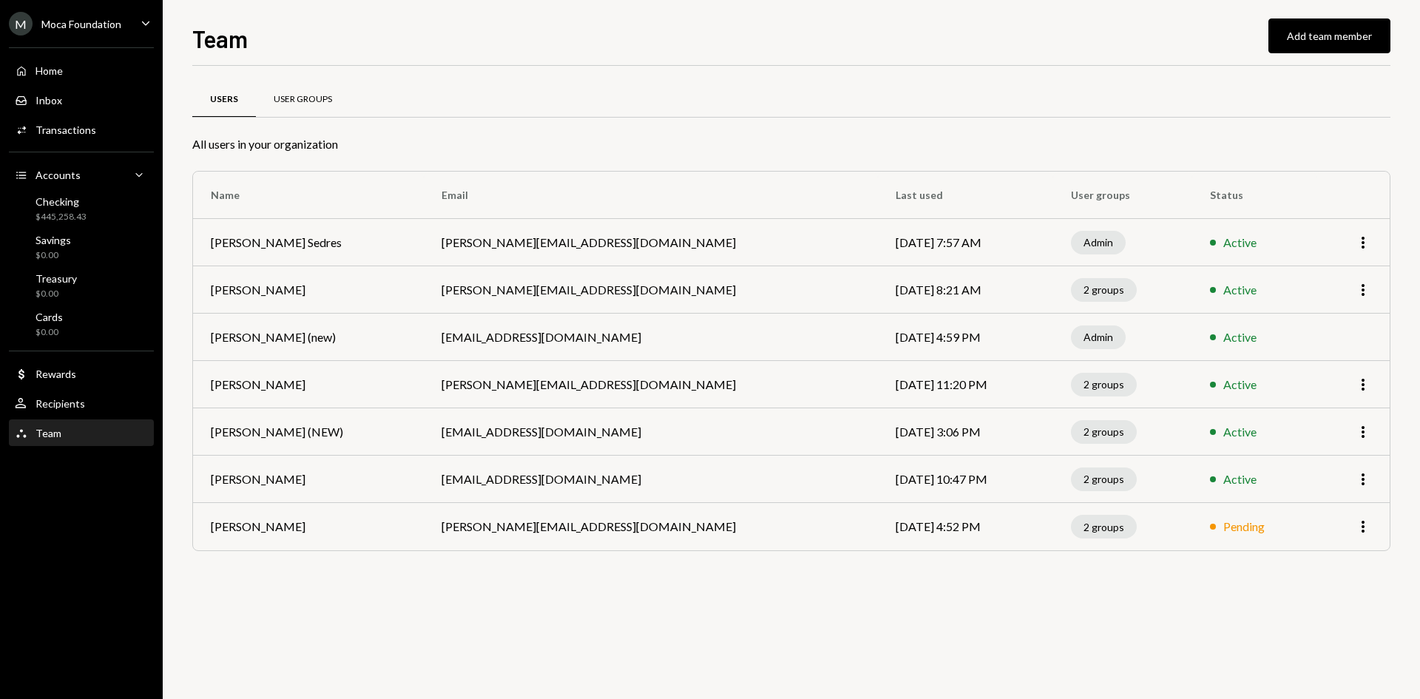
click at [273, 85] on div "User Groups" at bounding box center [303, 100] width 94 height 36
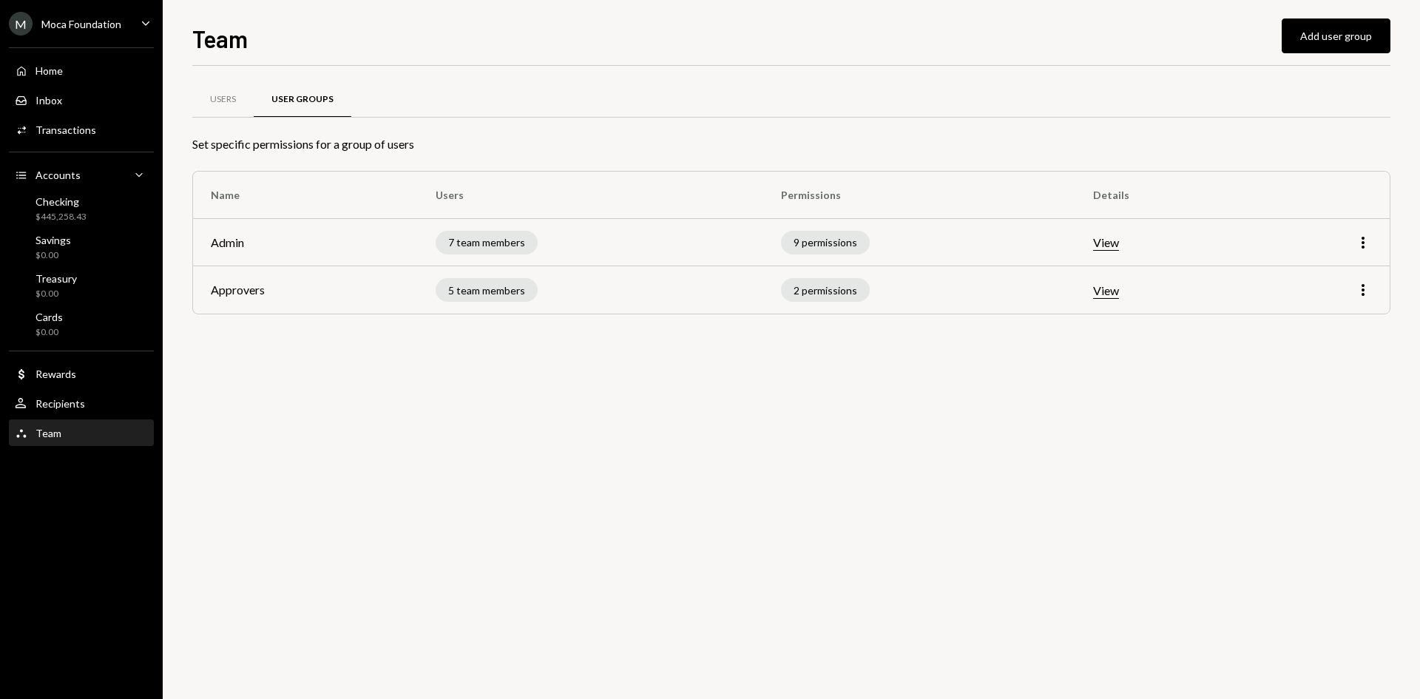
click at [1117, 292] on button "View" at bounding box center [1106, 291] width 26 height 16
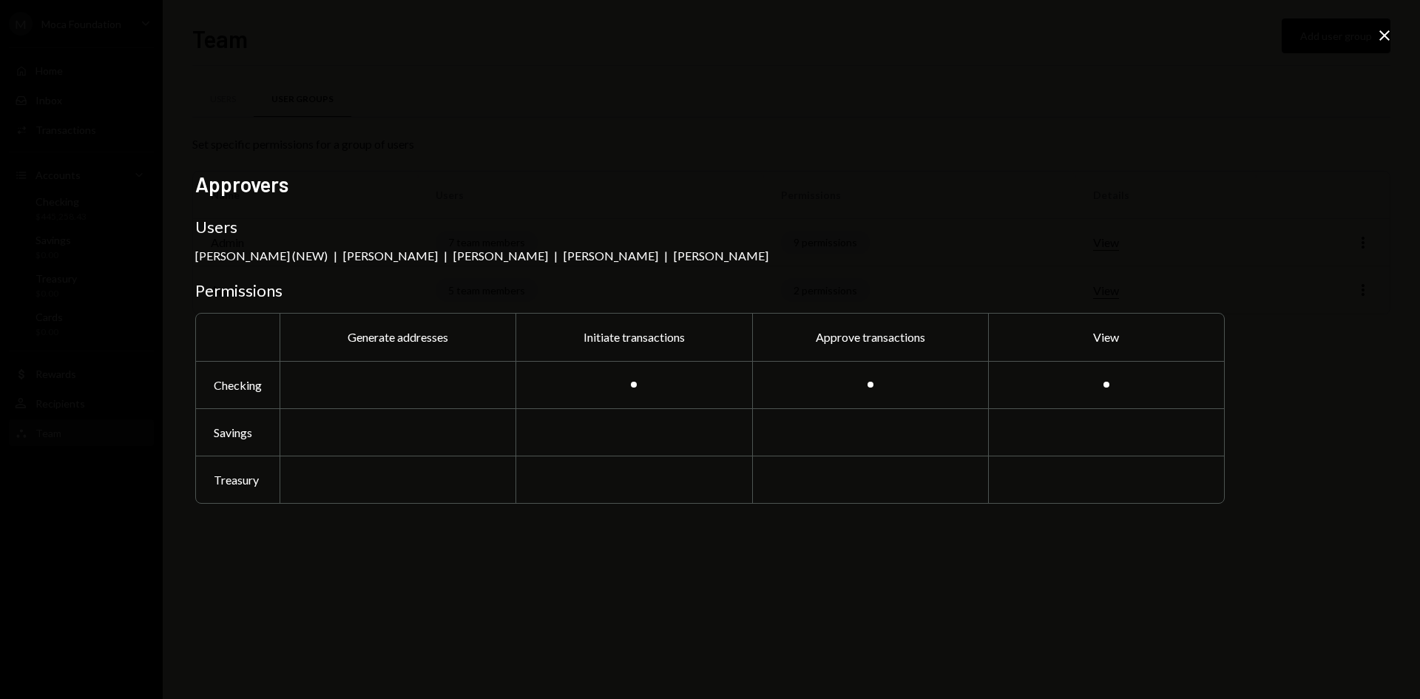
click at [1392, 37] on icon "Close" at bounding box center [1385, 36] width 18 height 18
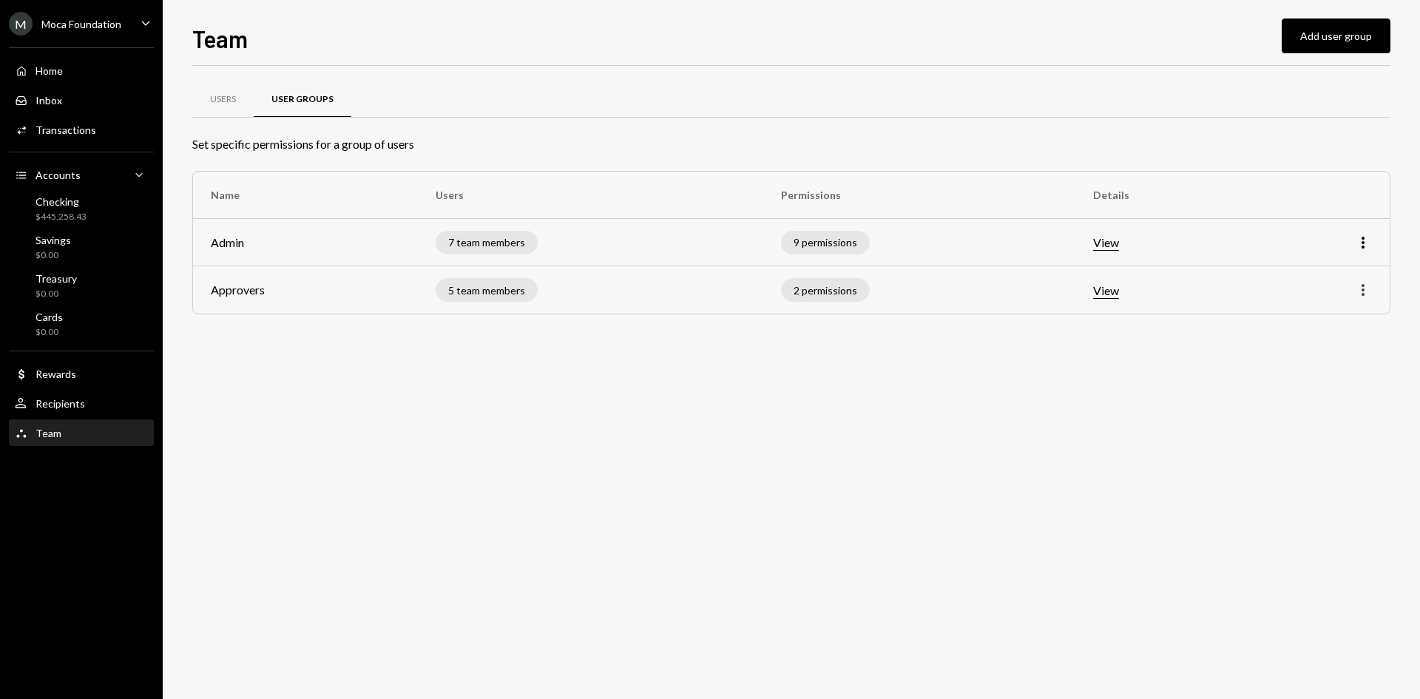
click at [1365, 292] on icon "More" at bounding box center [1363, 290] width 18 height 18
click at [1334, 320] on div "Edit" at bounding box center [1329, 321] width 74 height 26
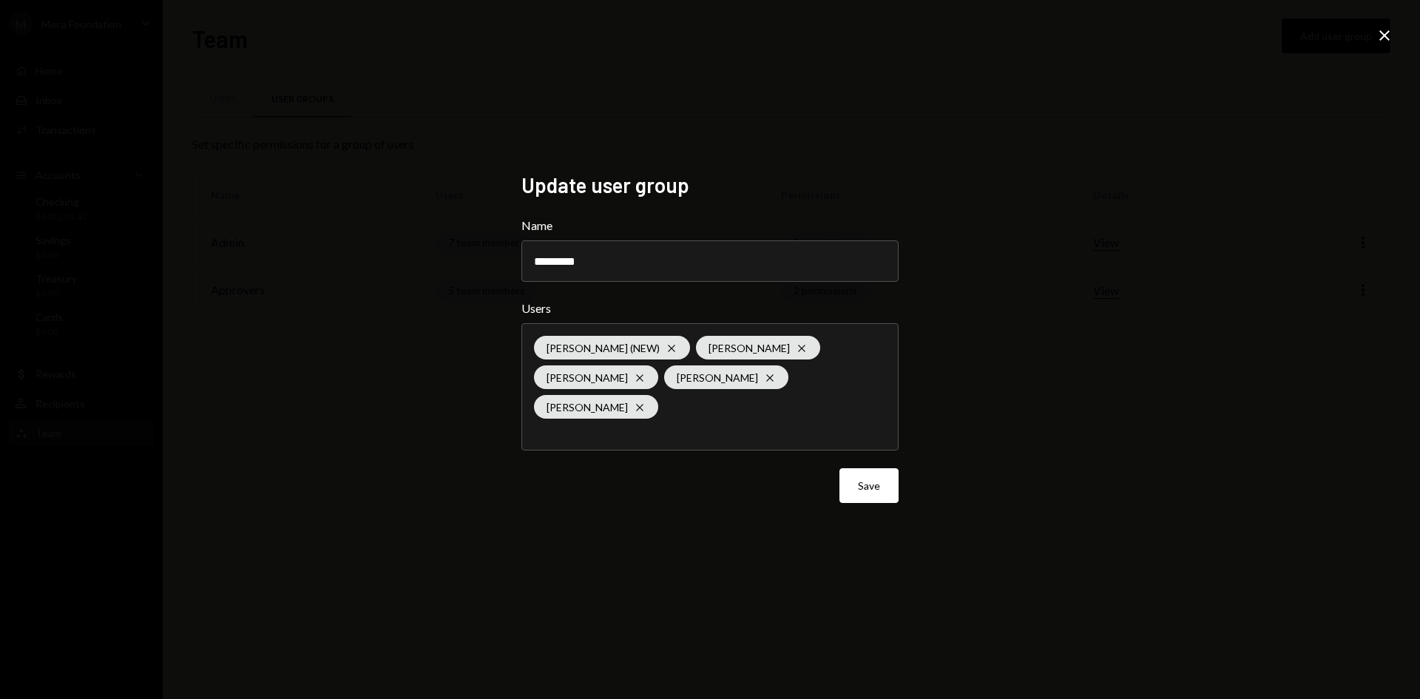
click at [750, 413] on div "Mike Preston (NEW) Cross Oliver Page Cross Lisbeth Gratereaux Cross Hannah Boon…" at bounding box center [710, 387] width 352 height 126
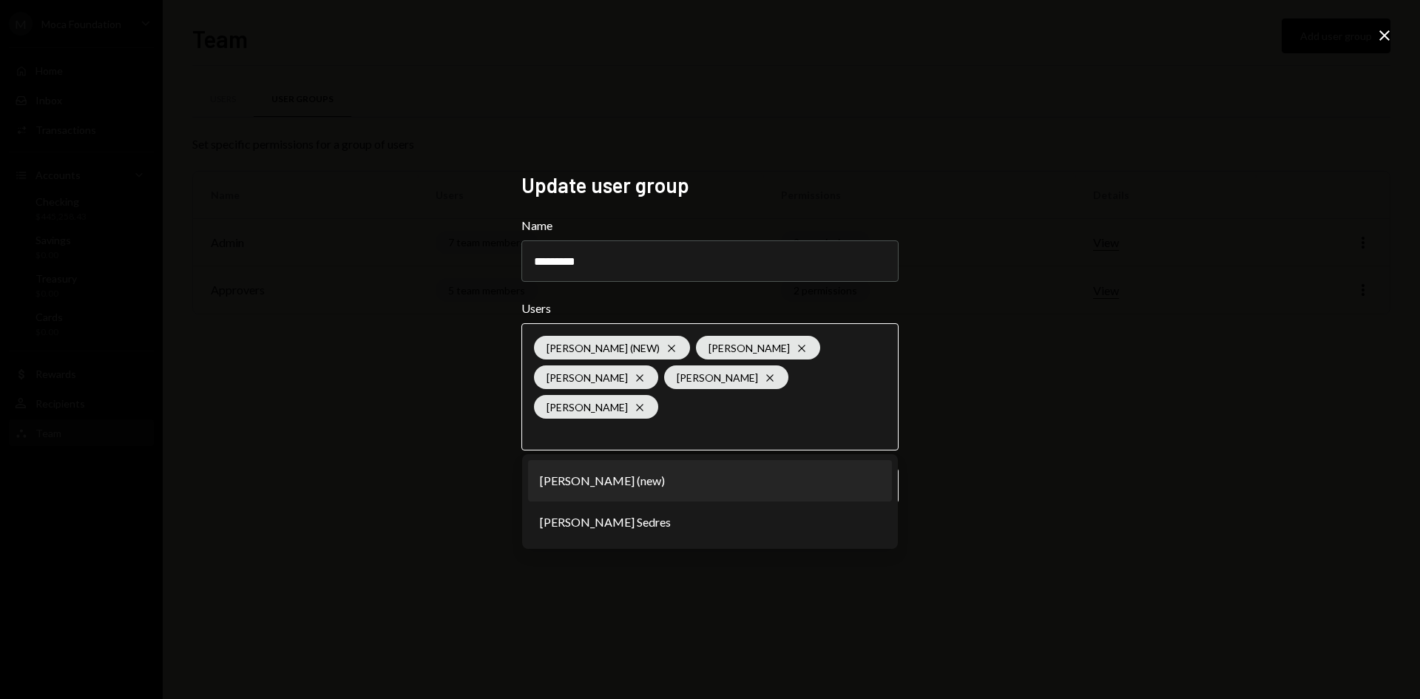
click at [572, 485] on li "[PERSON_NAME] (new)" at bounding box center [710, 480] width 364 height 41
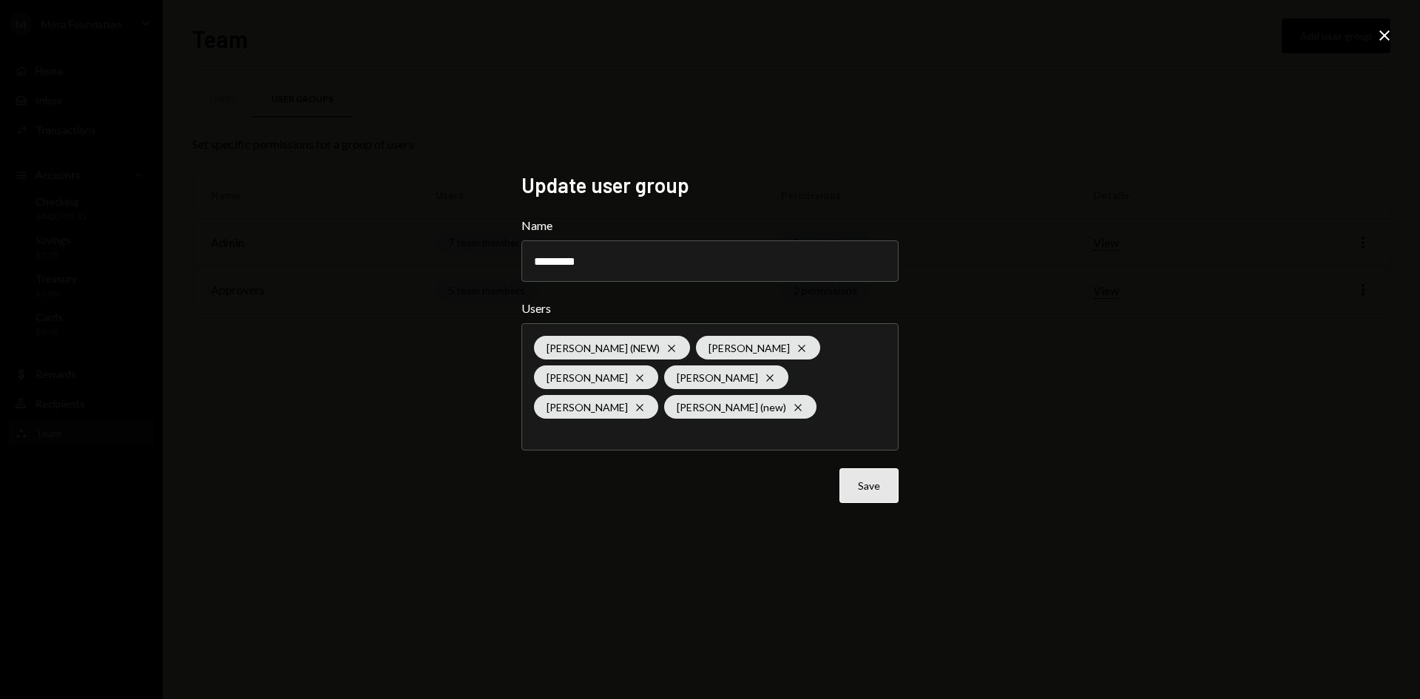
click at [859, 473] on button "Save" at bounding box center [869, 485] width 59 height 35
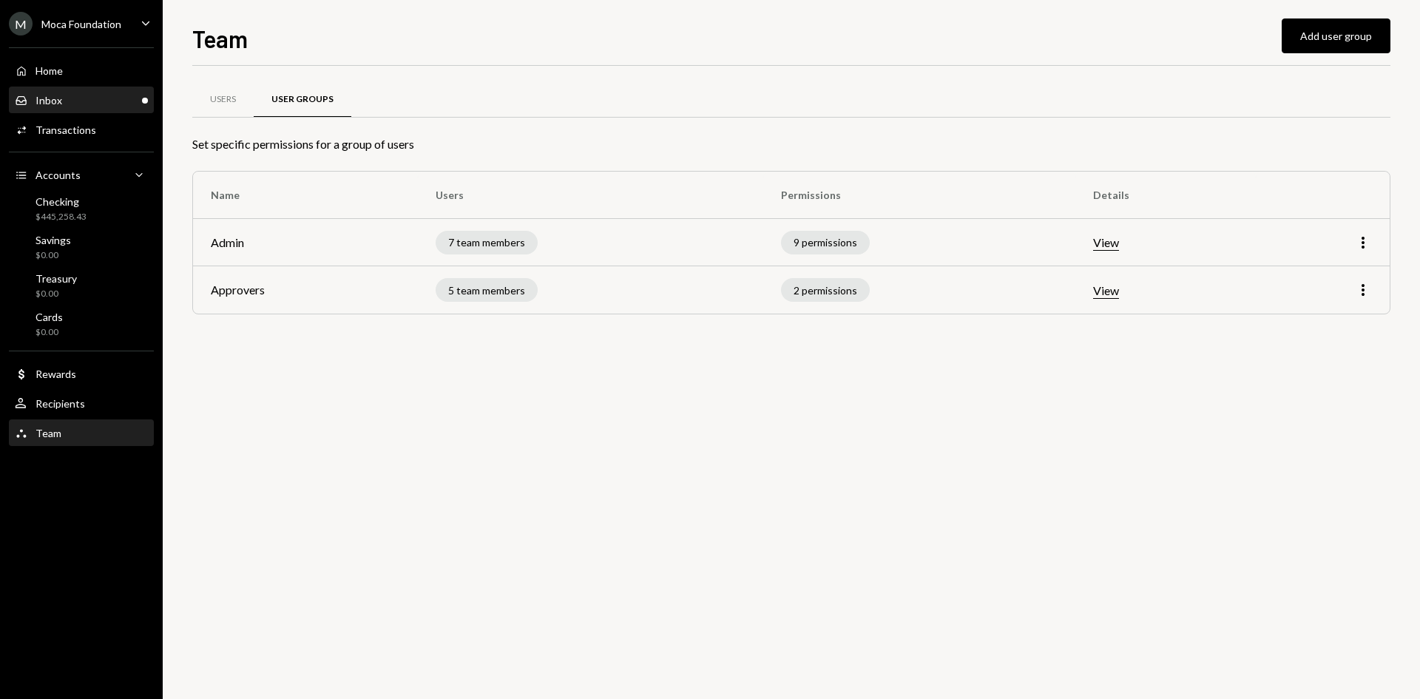
click at [82, 107] on div "Inbox Inbox" at bounding box center [81, 100] width 133 height 13
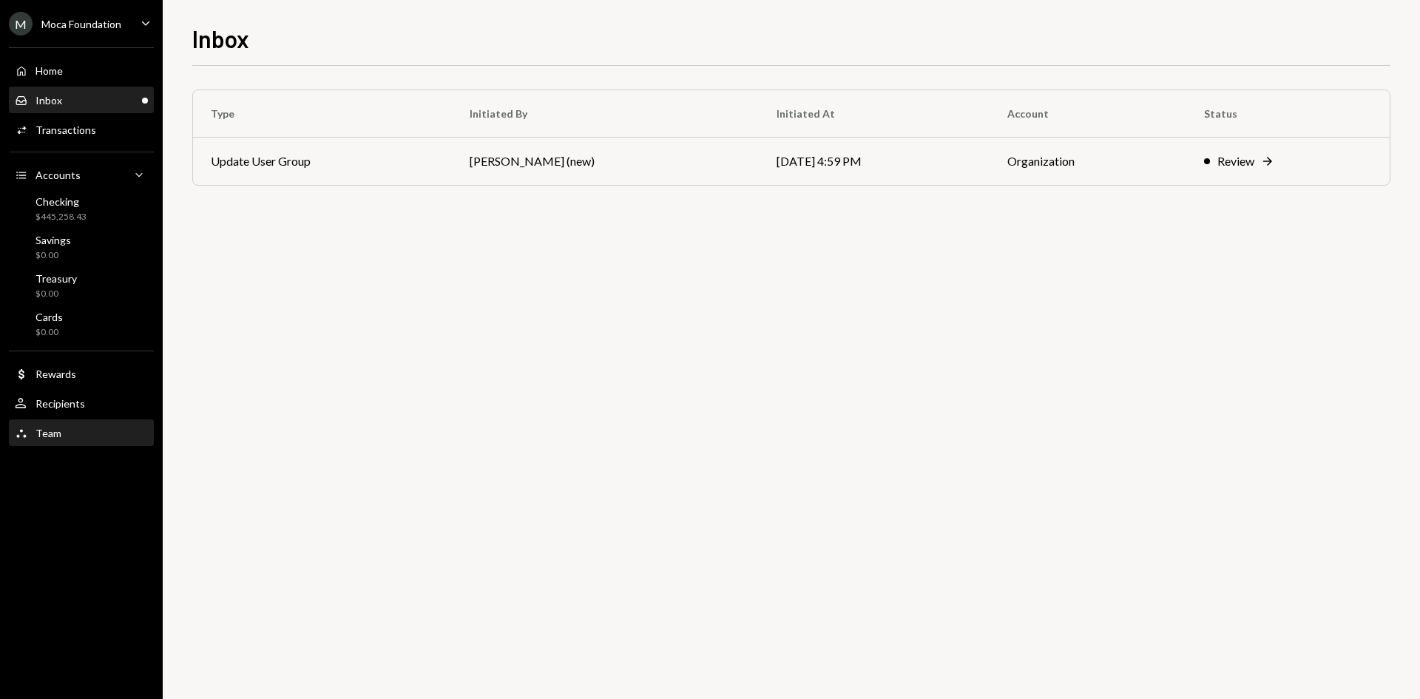
click at [51, 442] on div "Team Team" at bounding box center [81, 433] width 133 height 25
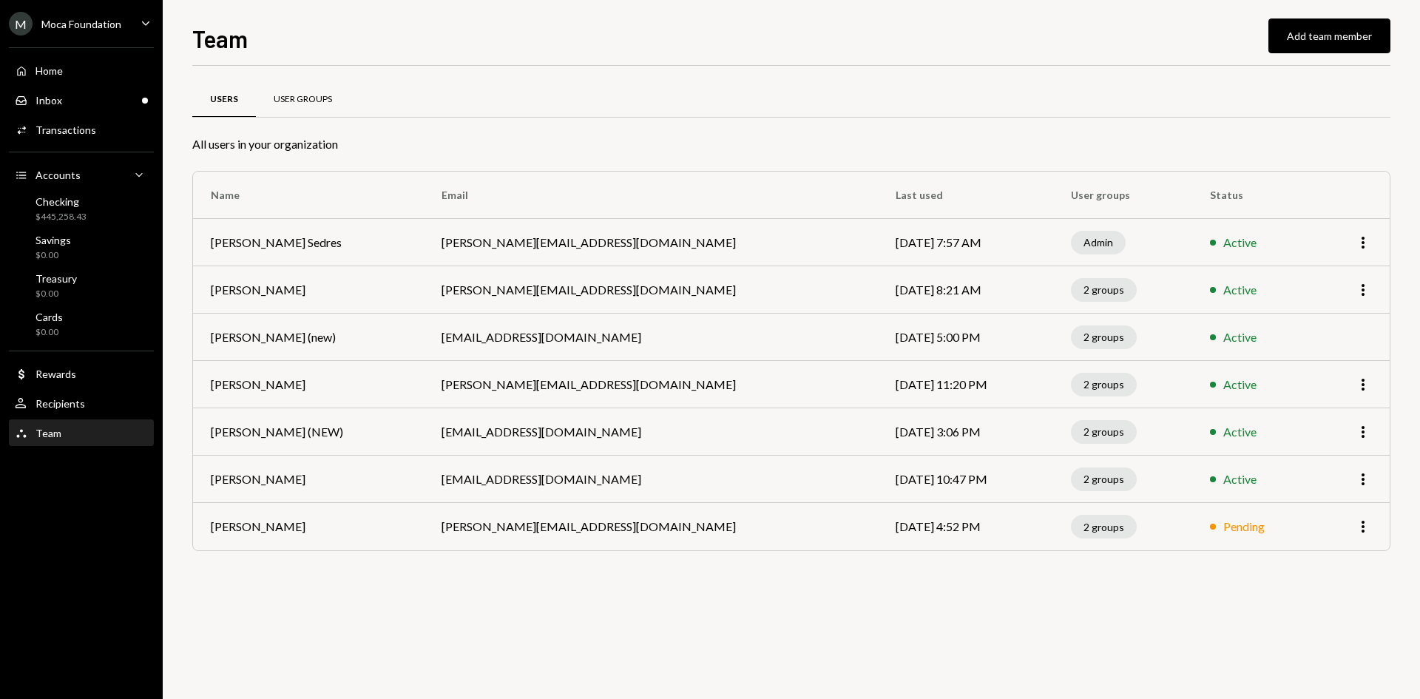
click at [308, 105] on div "User Groups" at bounding box center [303, 99] width 58 height 13
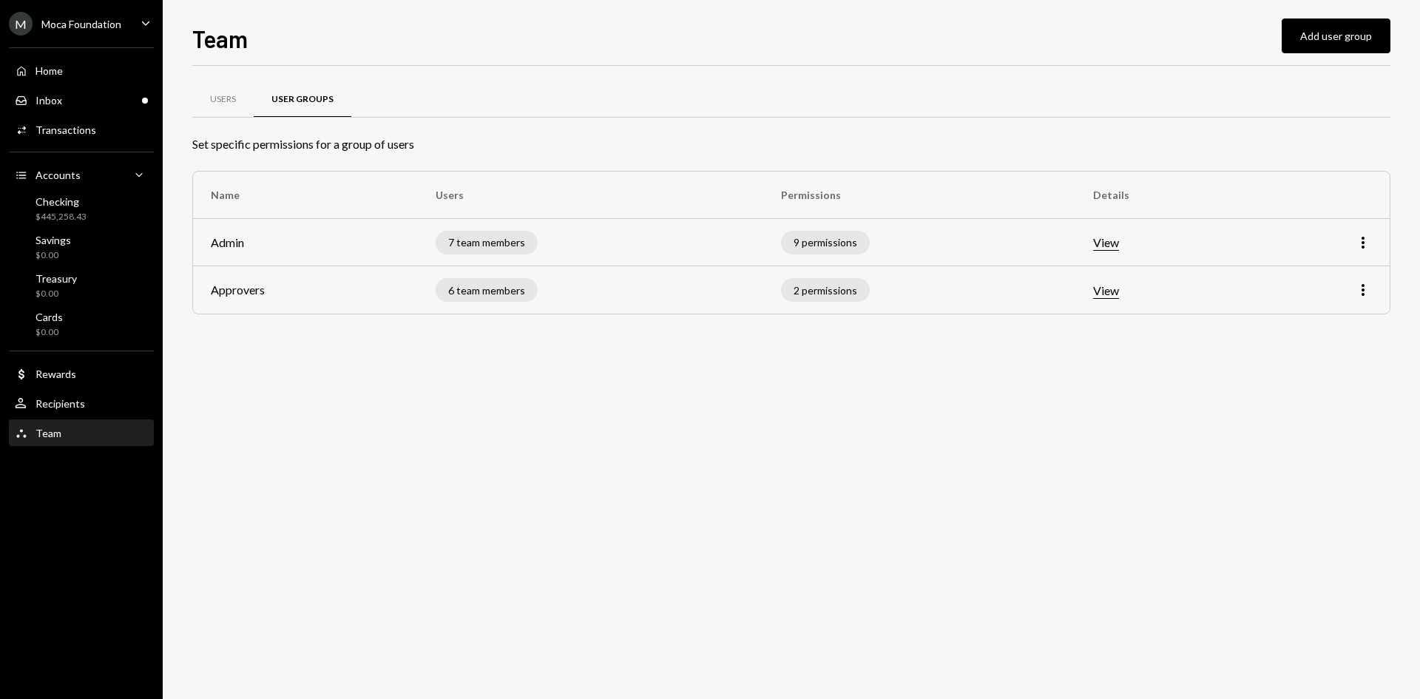
click at [1369, 231] on td "More" at bounding box center [1323, 242] width 134 height 47
click at [1364, 237] on icon "button" at bounding box center [1363, 243] width 3 height 12
click at [1322, 268] on div "Edit" at bounding box center [1329, 274] width 74 height 26
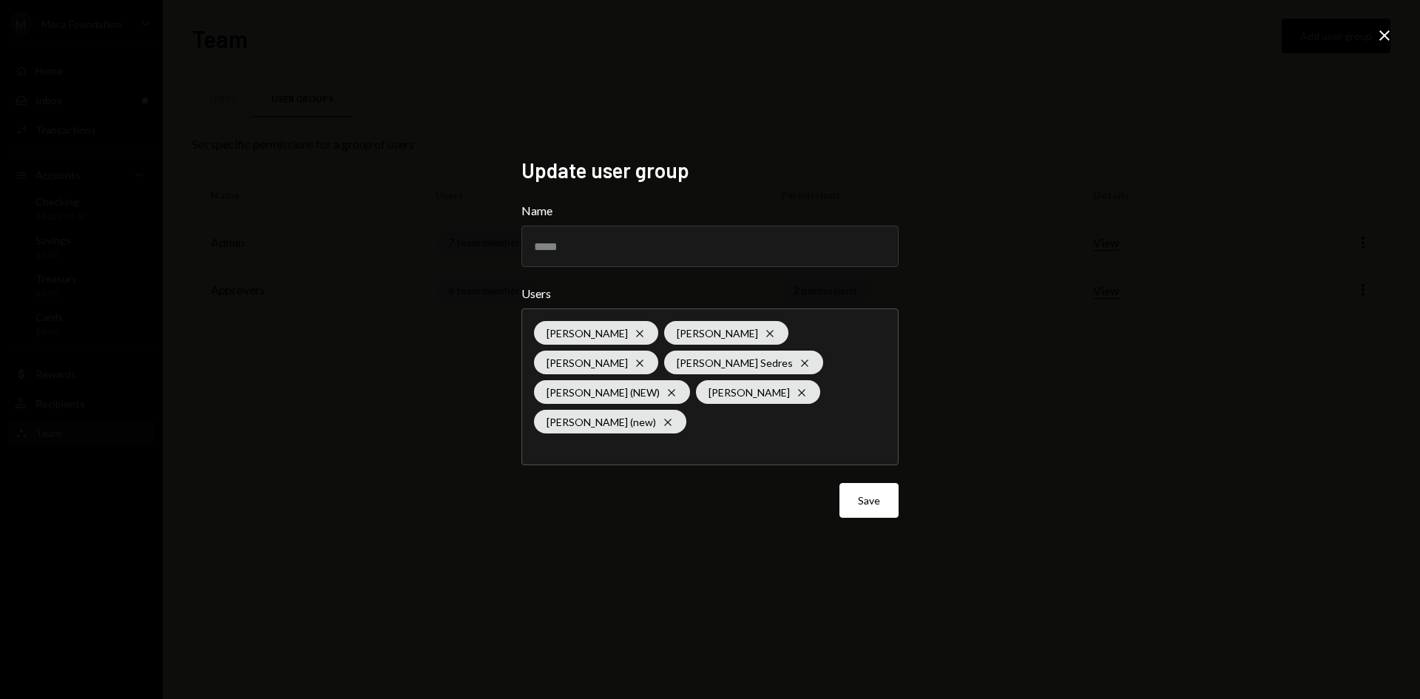
click at [1379, 38] on icon "Close" at bounding box center [1385, 36] width 18 height 18
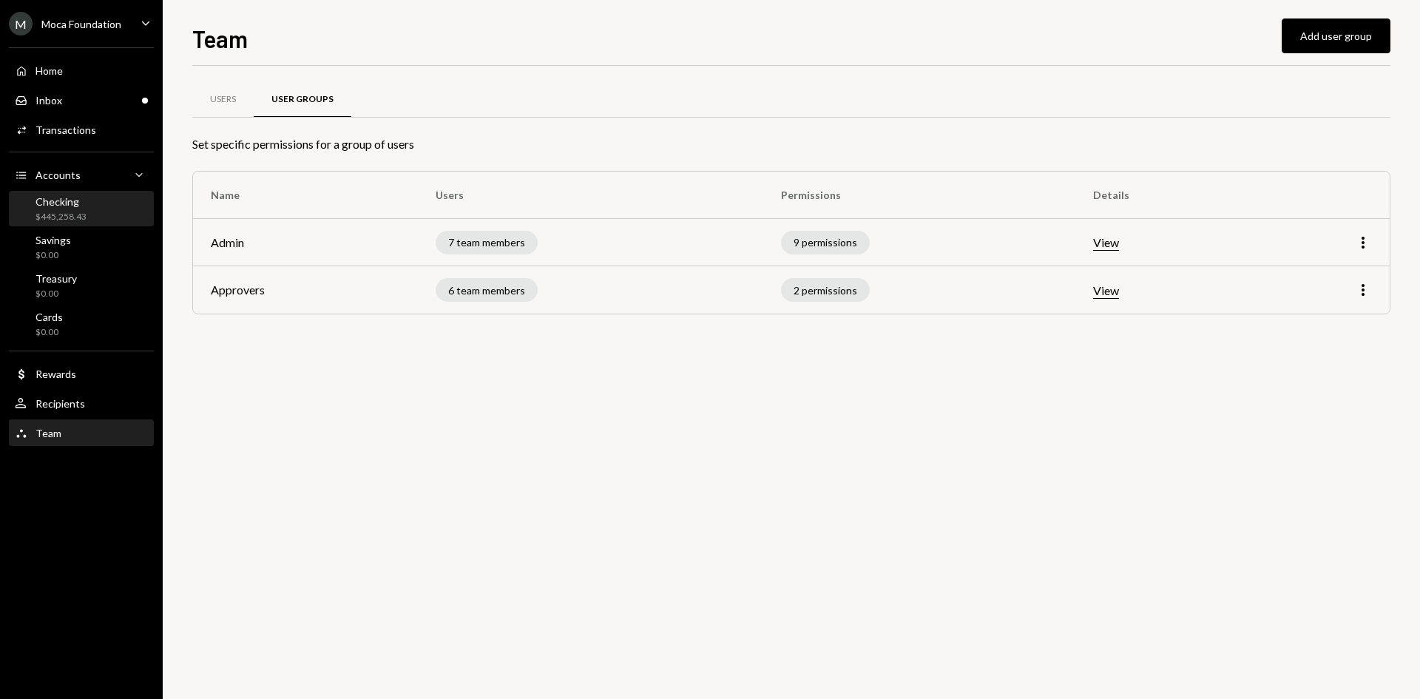
click at [81, 212] on div "$445,258.43" at bounding box center [61, 217] width 51 height 13
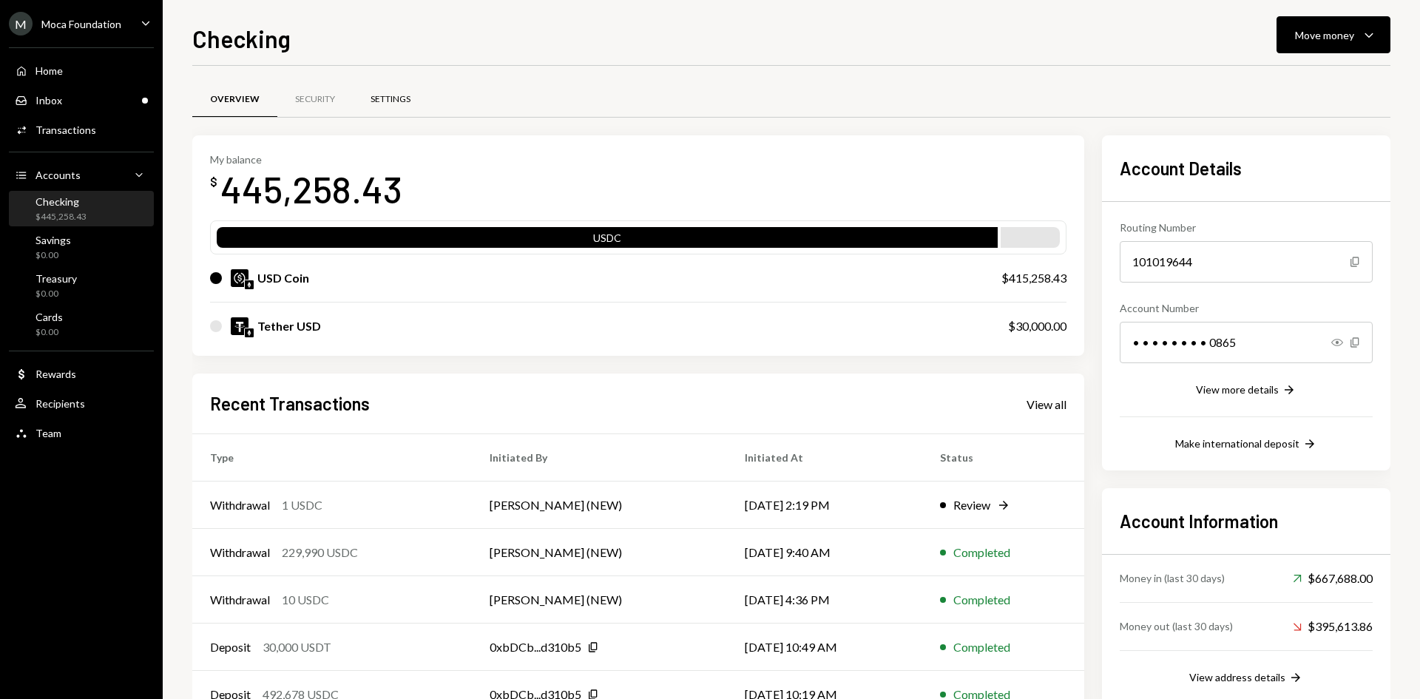
click at [412, 112] on div "Settings" at bounding box center [390, 100] width 75 height 36
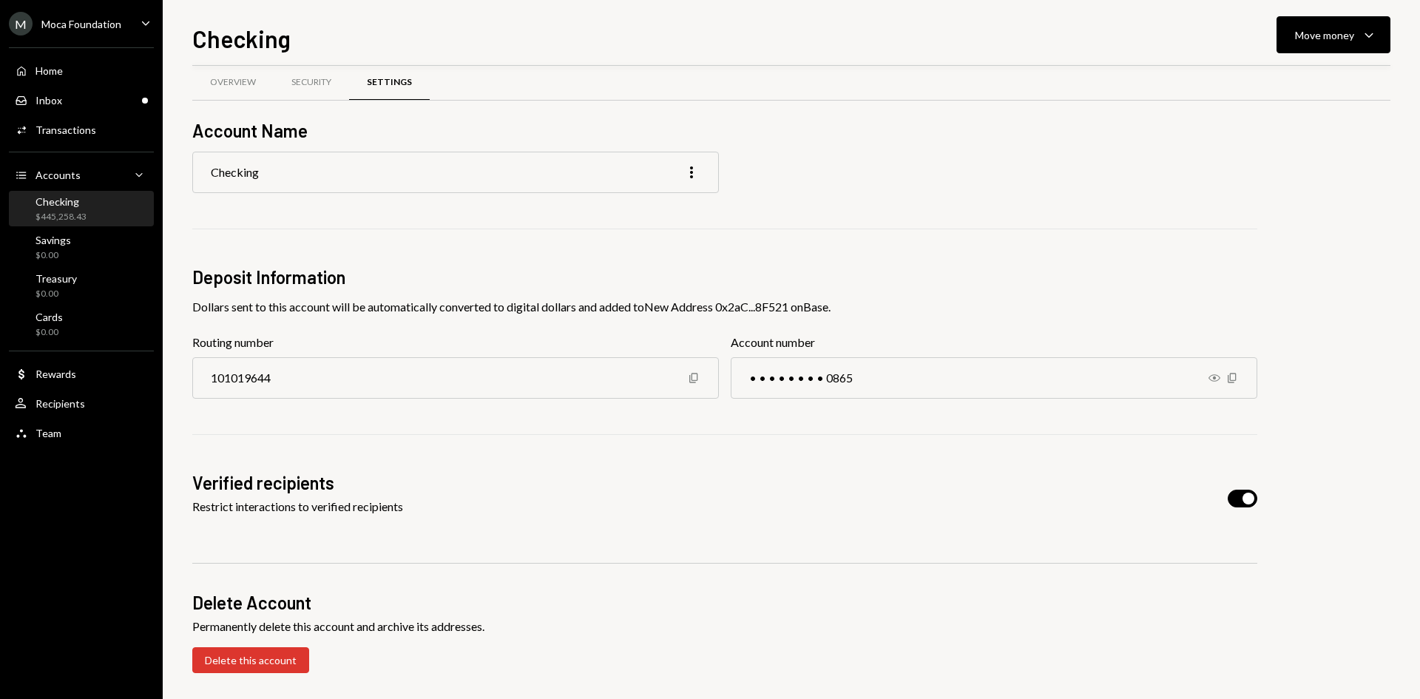
scroll to position [21, 0]
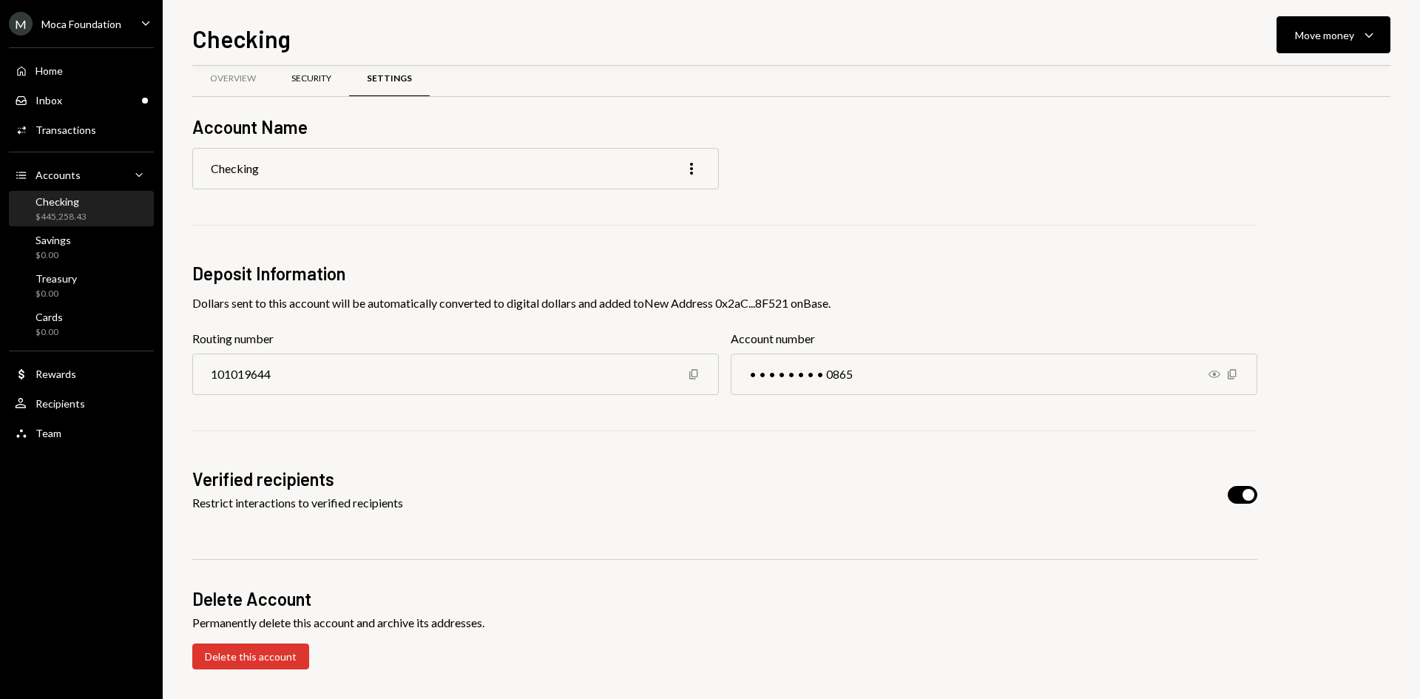
click at [313, 81] on div "Security" at bounding box center [311, 78] width 40 height 13
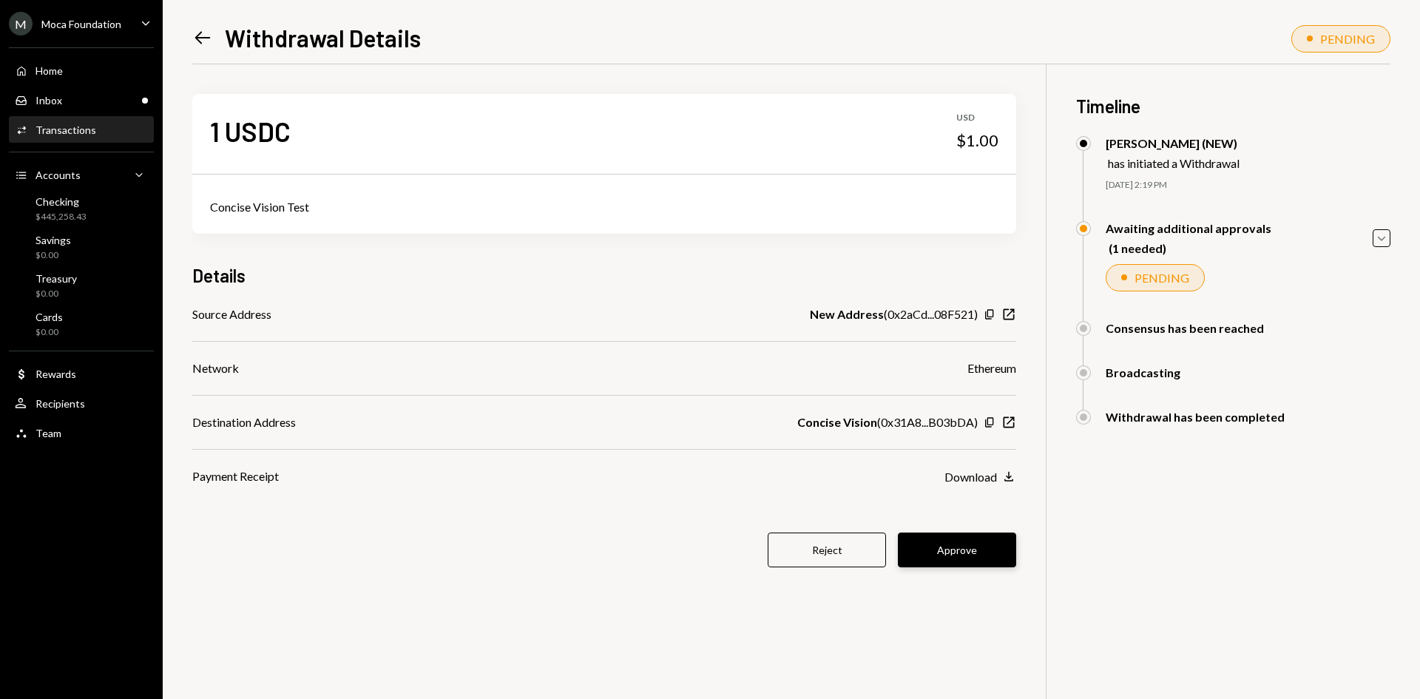
click at [947, 546] on button "Approve" at bounding box center [957, 550] width 118 height 35
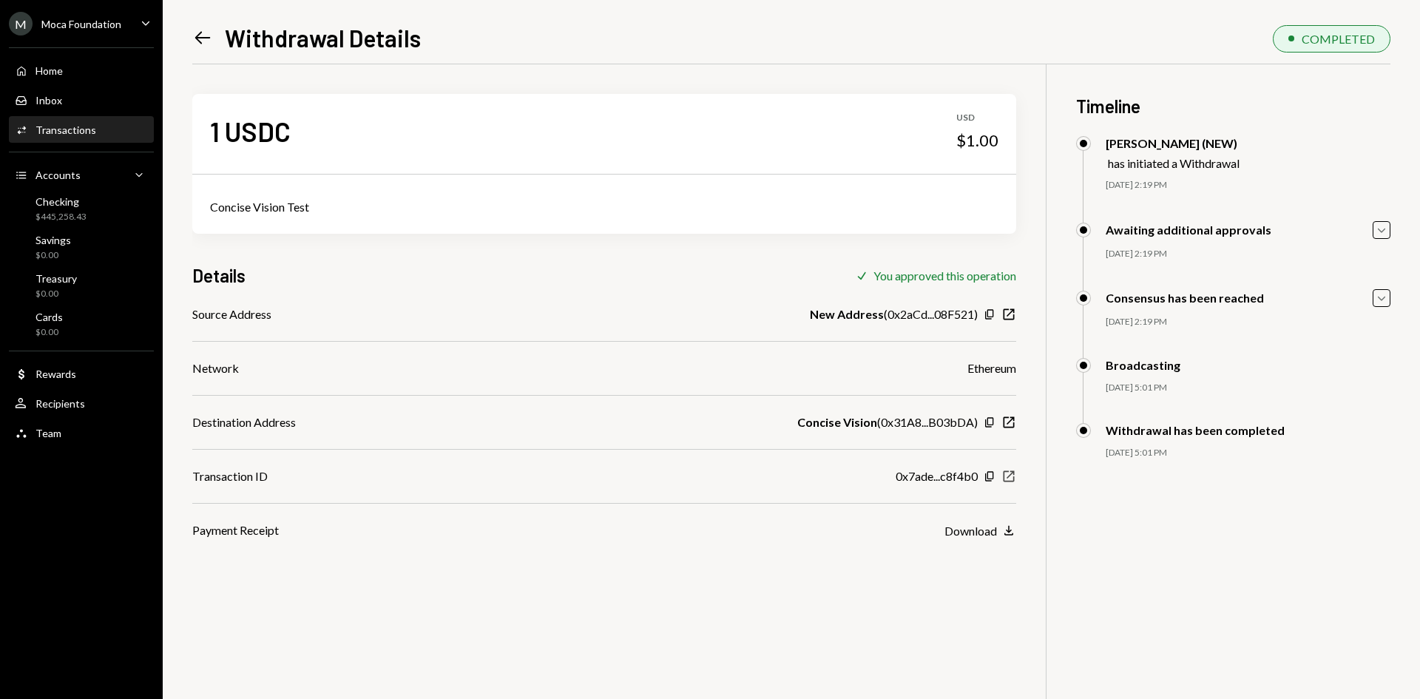
click at [1013, 476] on icon "New Window" at bounding box center [1009, 476] width 15 height 15
